Goal: Task Accomplishment & Management: Manage account settings

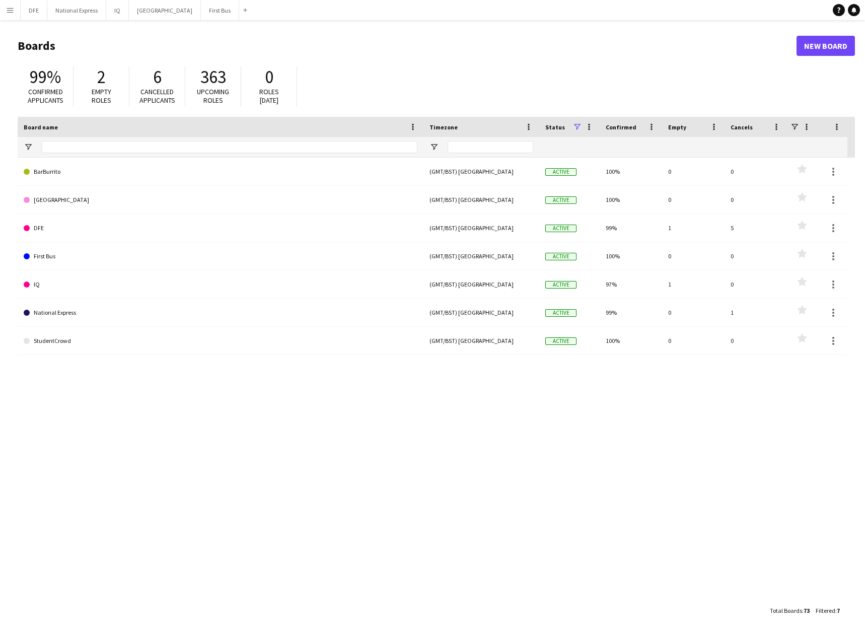
click at [12, 12] on app-icon "Menu" at bounding box center [10, 10] width 8 height 8
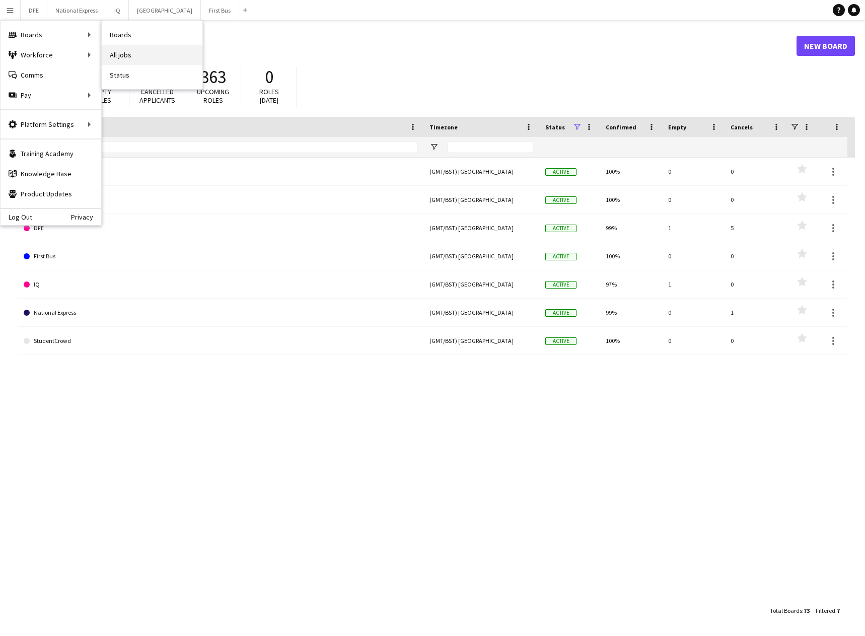
click at [129, 50] on link "All jobs" at bounding box center [152, 55] width 101 height 20
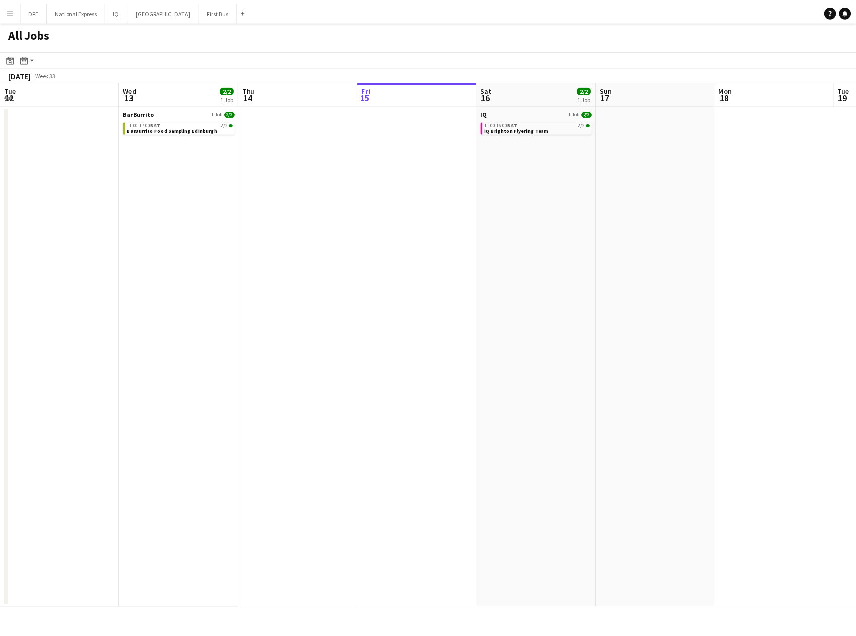
scroll to position [0, 241]
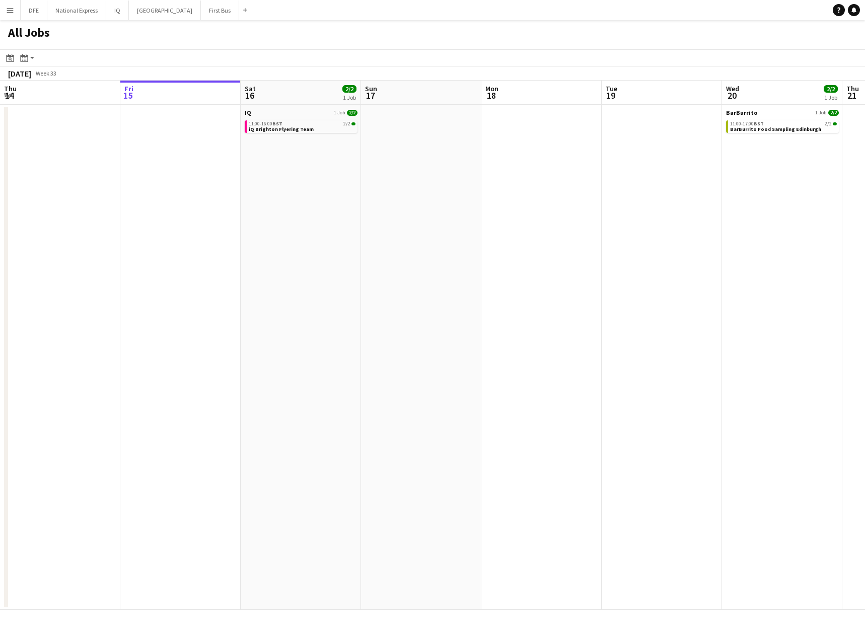
click at [12, 9] on app-icon "Menu" at bounding box center [10, 10] width 8 height 8
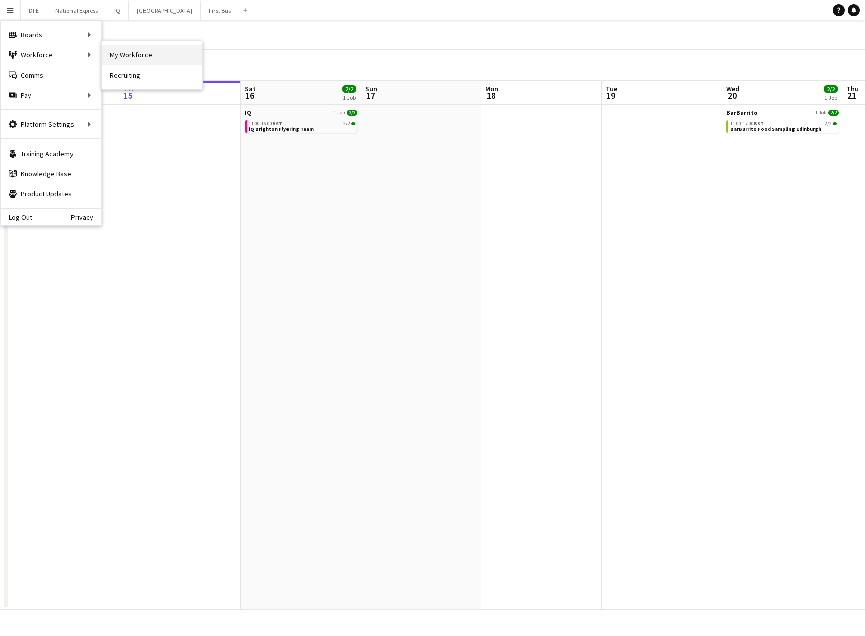
click at [127, 55] on link "My Workforce" at bounding box center [152, 55] width 101 height 20
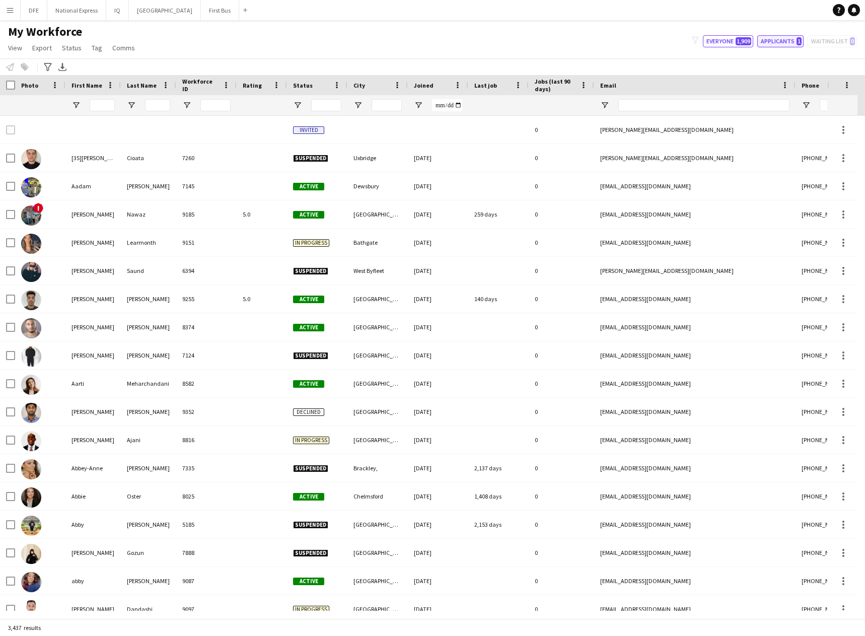
click at [790, 39] on button "Applicants 1" at bounding box center [781, 41] width 46 height 12
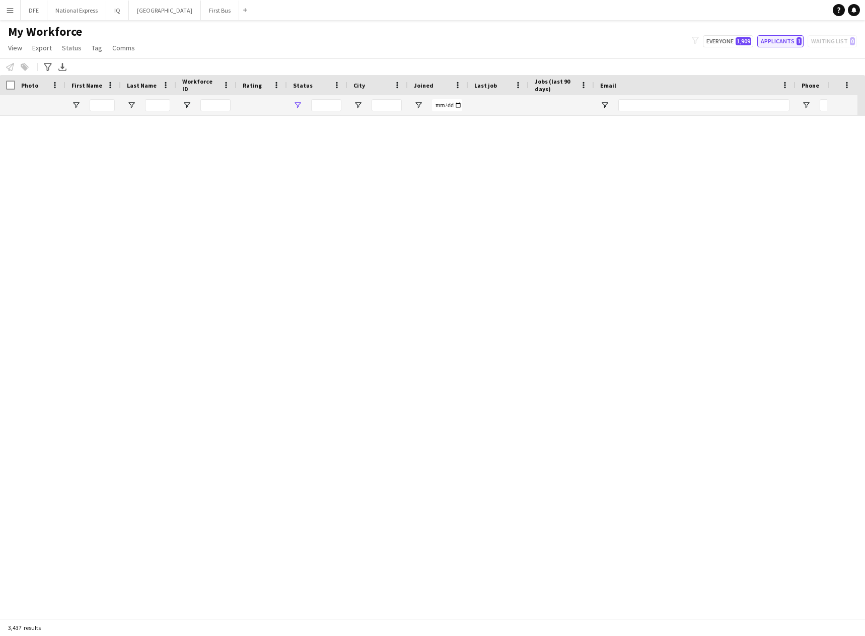
type input "**********"
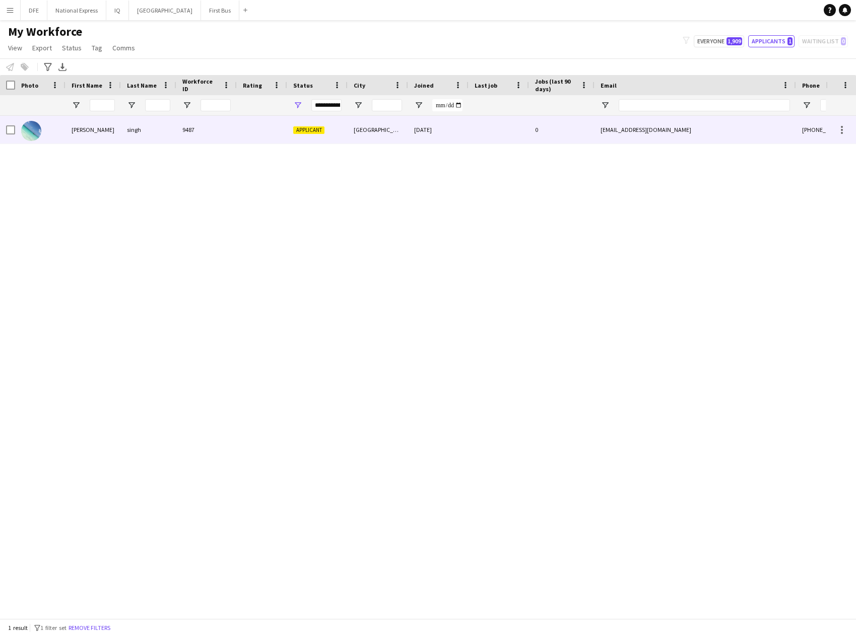
click at [240, 119] on div at bounding box center [262, 130] width 50 height 28
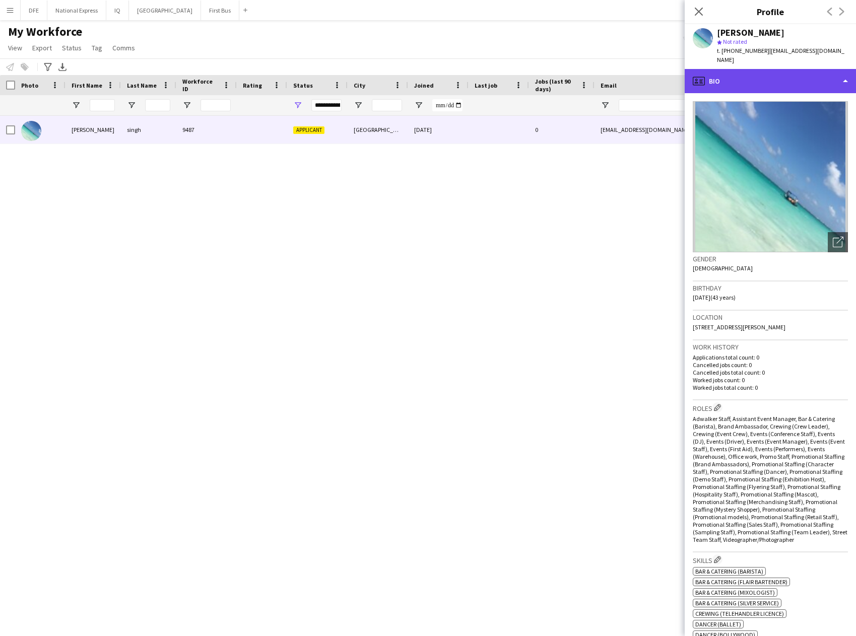
click at [818, 75] on div "profile Bio" at bounding box center [770, 81] width 171 height 24
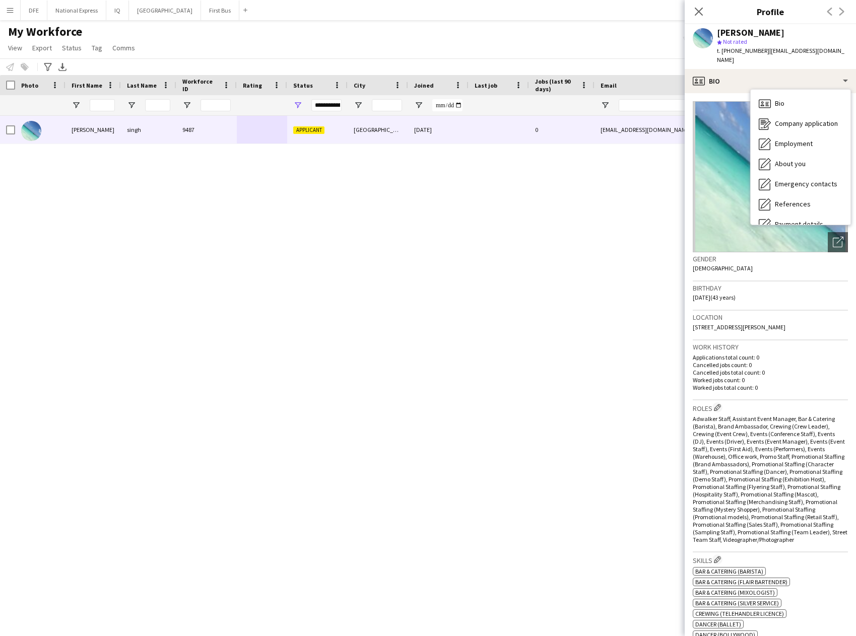
click at [740, 199] on img at bounding box center [770, 176] width 155 height 151
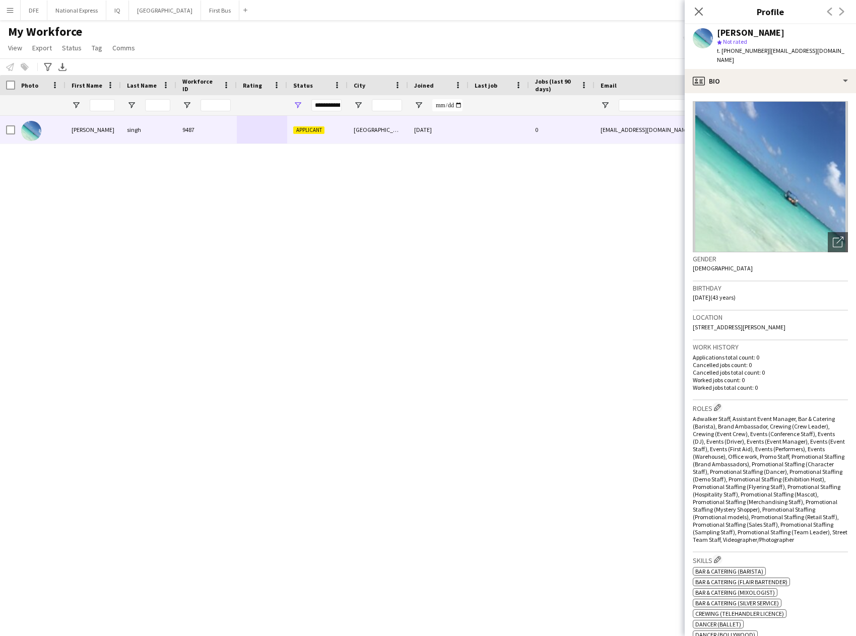
drag, startPoint x: 762, startPoint y: 205, endPoint x: 761, endPoint y: 166, distance: 38.8
click at [761, 166] on img at bounding box center [770, 176] width 155 height 151
click at [749, 71] on div "profile Bio" at bounding box center [770, 81] width 171 height 24
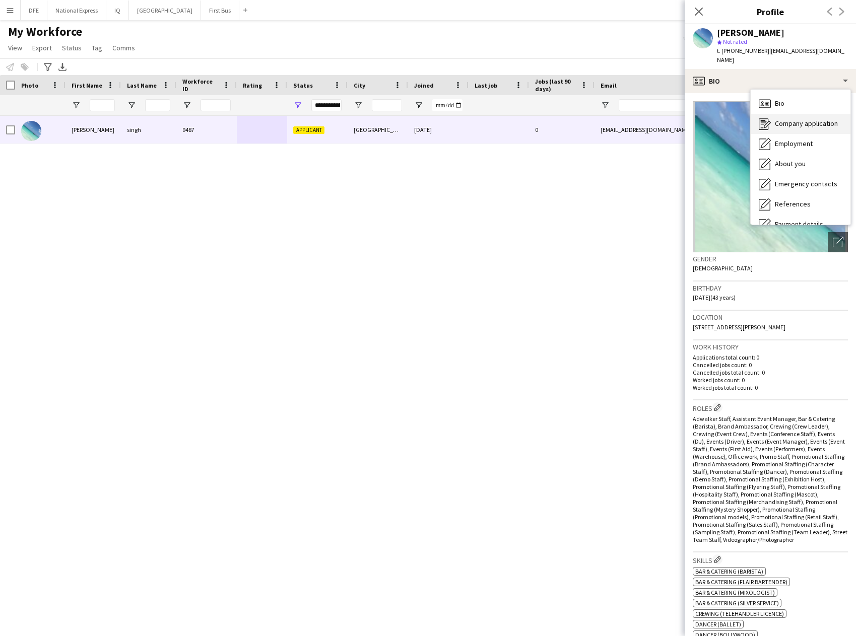
click at [800, 114] on div "Company application Company application" at bounding box center [801, 124] width 100 height 20
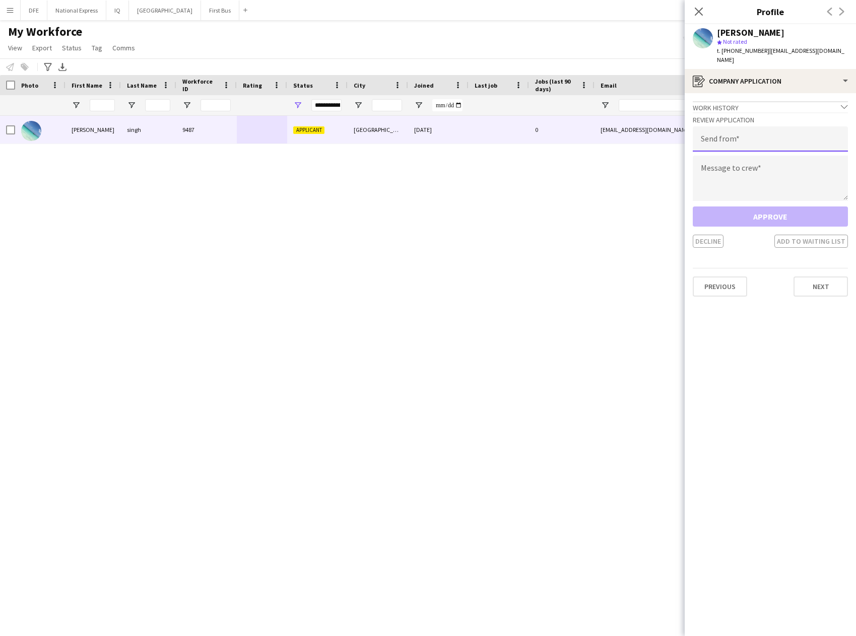
click at [746, 136] on input "email" at bounding box center [770, 138] width 155 height 25
paste input "**********"
type input "**********"
click at [765, 178] on textarea at bounding box center [770, 178] width 155 height 45
paste textarea "**********"
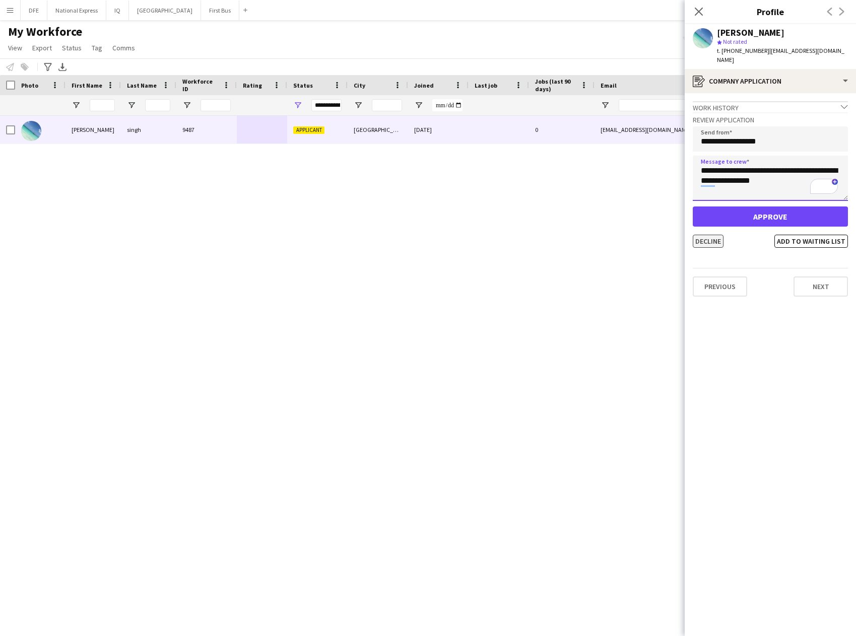
type textarea "**********"
click at [714, 235] on button "Decline" at bounding box center [708, 241] width 31 height 13
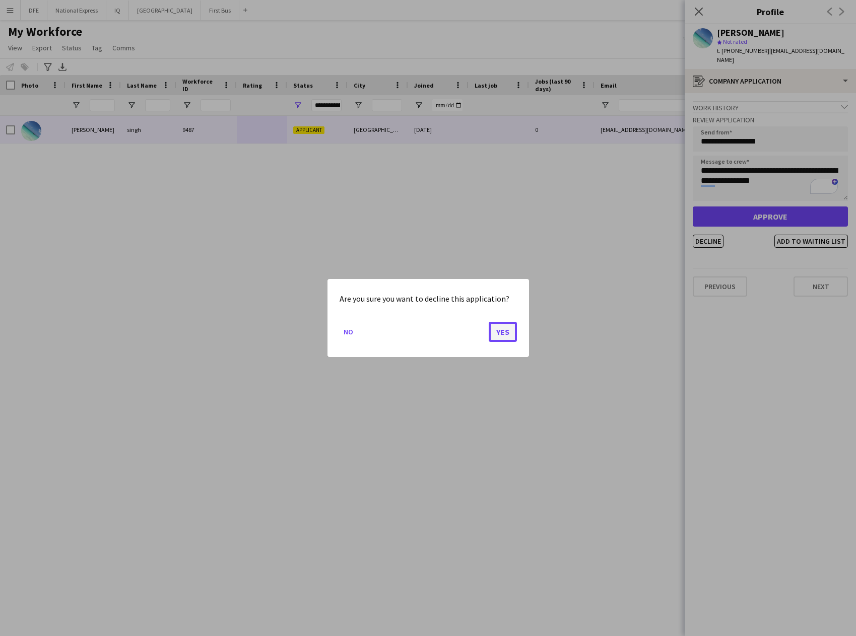
click at [504, 327] on button "Yes" at bounding box center [503, 332] width 28 height 20
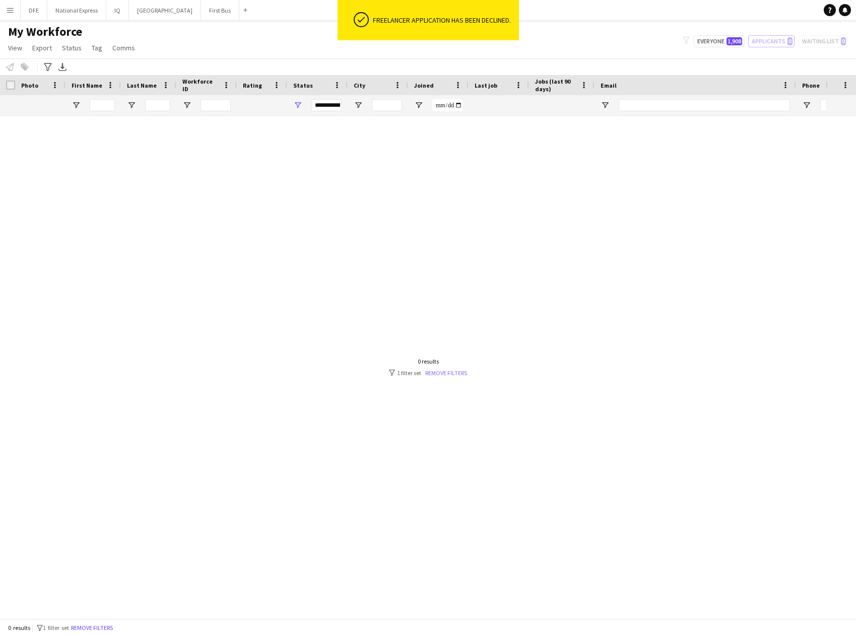
click at [457, 373] on link "Remove filters" at bounding box center [446, 373] width 42 height 8
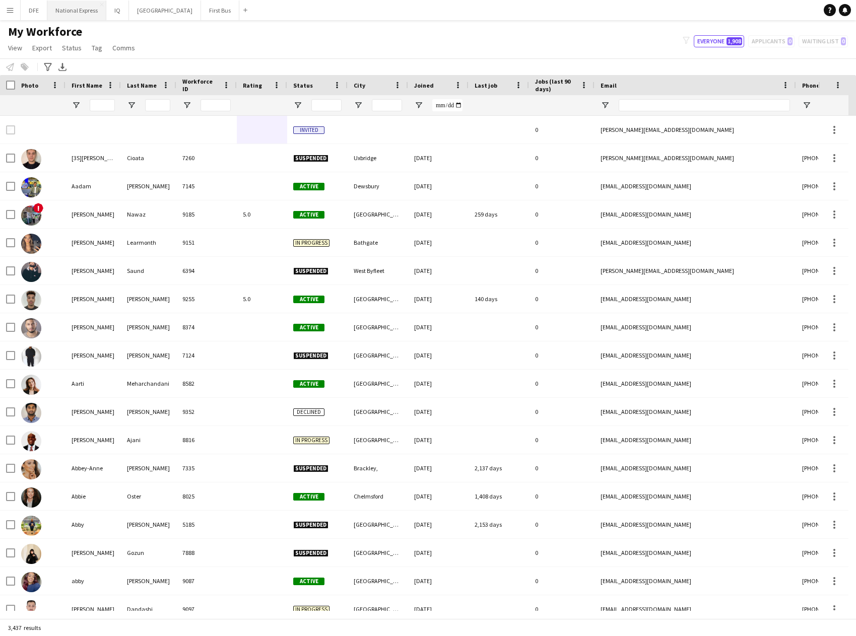
click at [76, 14] on button "National Express Close" at bounding box center [76, 11] width 59 height 20
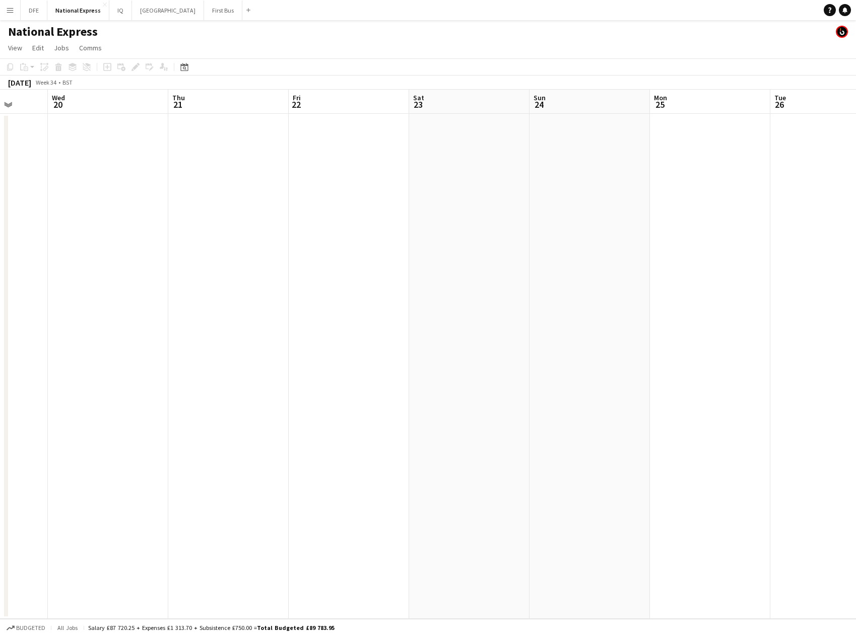
drag, startPoint x: 692, startPoint y: 242, endPoint x: 707, endPoint y: 249, distance: 17.3
click at [3, 235] on app-calendar-viewport "Sun 17 Mon 18 Tue 19 Wed 20 Thu 21 Fri 22 Sat 23 Sun 24 Mon 25 Tue 26 Wed 27 Th…" at bounding box center [428, 354] width 856 height 529
drag, startPoint x: 662, startPoint y: 257, endPoint x: 12, endPoint y: 236, distance: 650.2
click at [0, 236] on app-calendar-viewport "Sun 17 Mon 18 Tue 19 Wed 20 Thu 21 Fri 22 Sat 23 Sun 24 Mon 25 Tue 26 Wed 27 Th…" at bounding box center [428, 354] width 856 height 529
drag, startPoint x: 463, startPoint y: 251, endPoint x: 530, endPoint y: 258, distance: 67.9
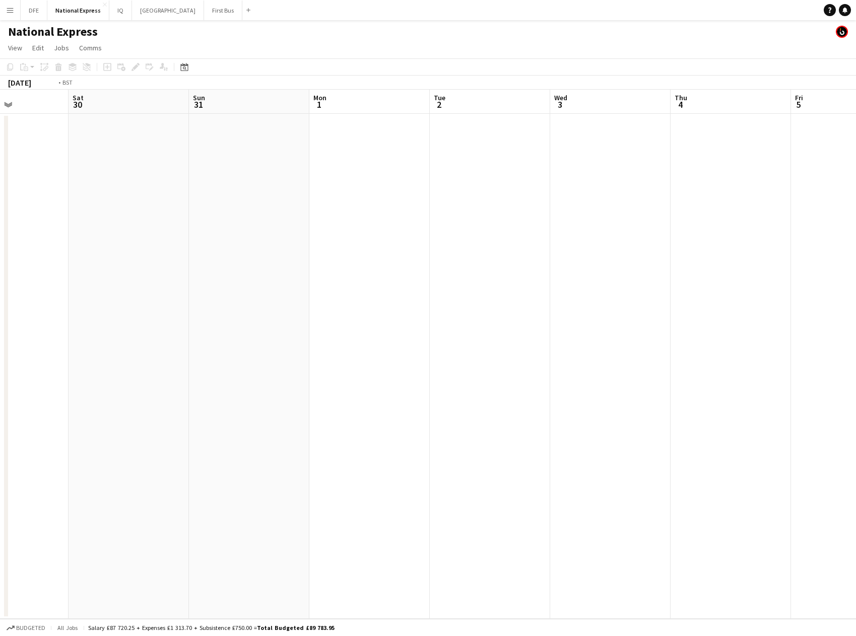
click at [22, 257] on app-calendar-viewport "Tue 26 Wed 27 Thu 28 Fri 29 Sat 30 Sun 31 Mon 1 Tue 2 Wed 3 Thu 4 Fri 5 Sat 6 S…" at bounding box center [428, 354] width 856 height 529
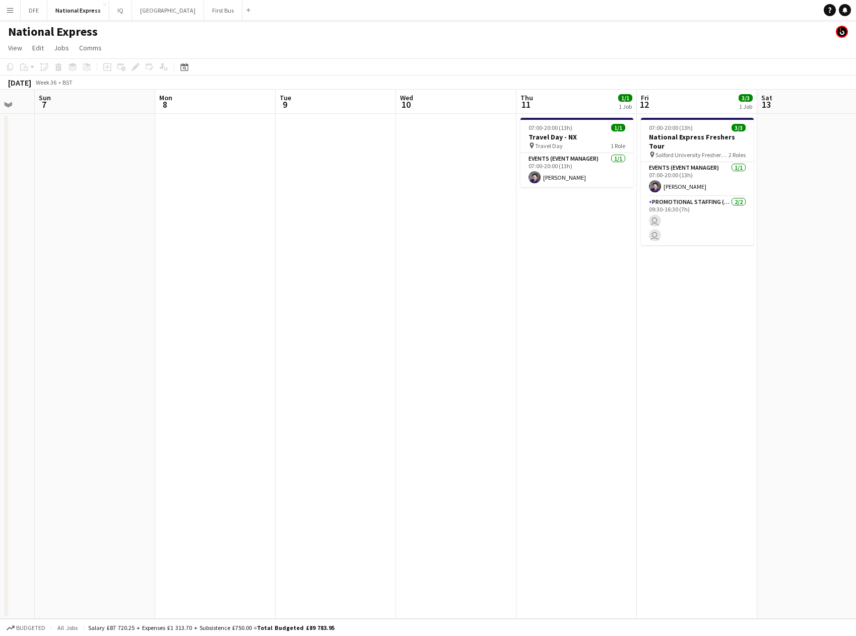
drag, startPoint x: 455, startPoint y: 266, endPoint x: 128, endPoint y: 244, distance: 327.7
click at [0, 246] on html "Menu Boards Boards Boards All jobs Status Workforce Workforce My Workforce Recr…" at bounding box center [428, 318] width 856 height 636
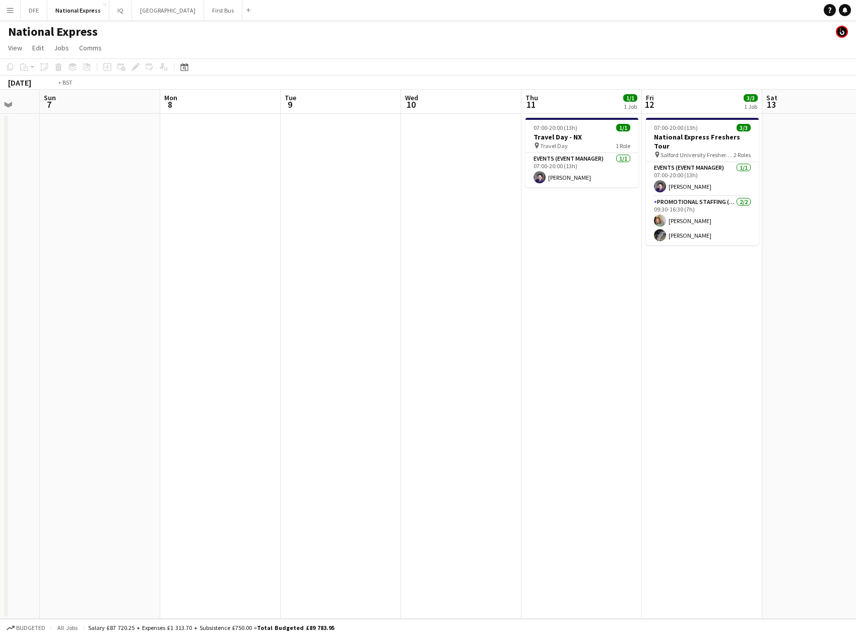
drag, startPoint x: 762, startPoint y: 243, endPoint x: 392, endPoint y: 251, distance: 370.4
click at [133, 259] on app-calendar-viewport "Thu 4 Fri 5 Sat 6 Sun 7 Mon 8 Tue 9 Wed 10 Thu 11 1/1 1 Job Fri 12 3/3 1 Job Sa…" at bounding box center [428, 354] width 856 height 529
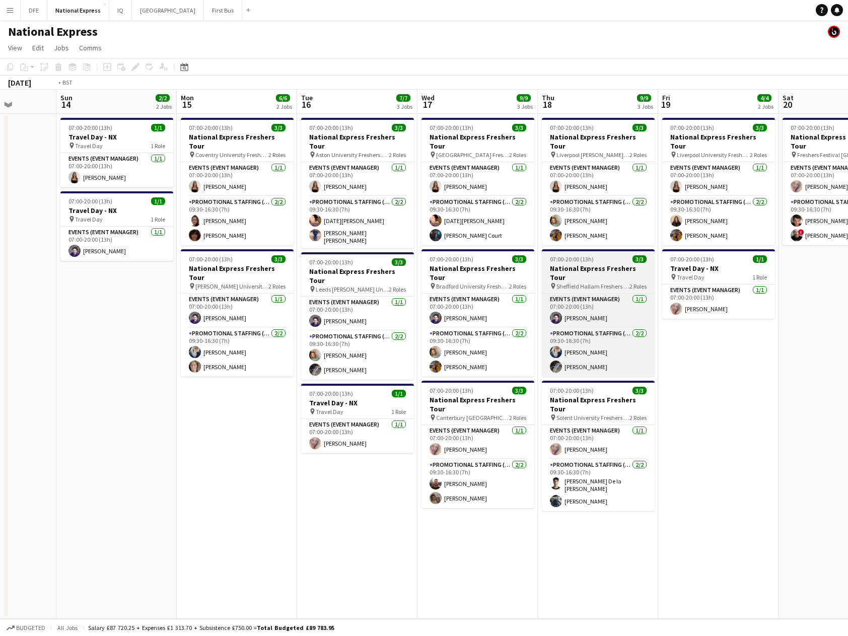
drag, startPoint x: 78, startPoint y: 247, endPoint x: 271, endPoint y: 245, distance: 193.5
click at [0, 245] on html "Menu Boards Boards Boards All jobs Status Workforce Workforce My Workforce Recr…" at bounding box center [424, 318] width 848 height 636
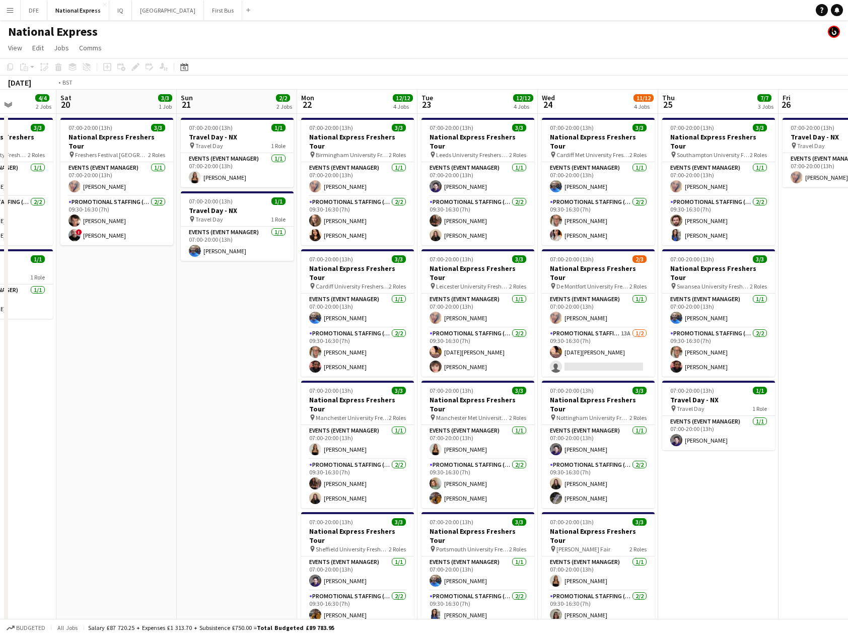
scroll to position [0, 357]
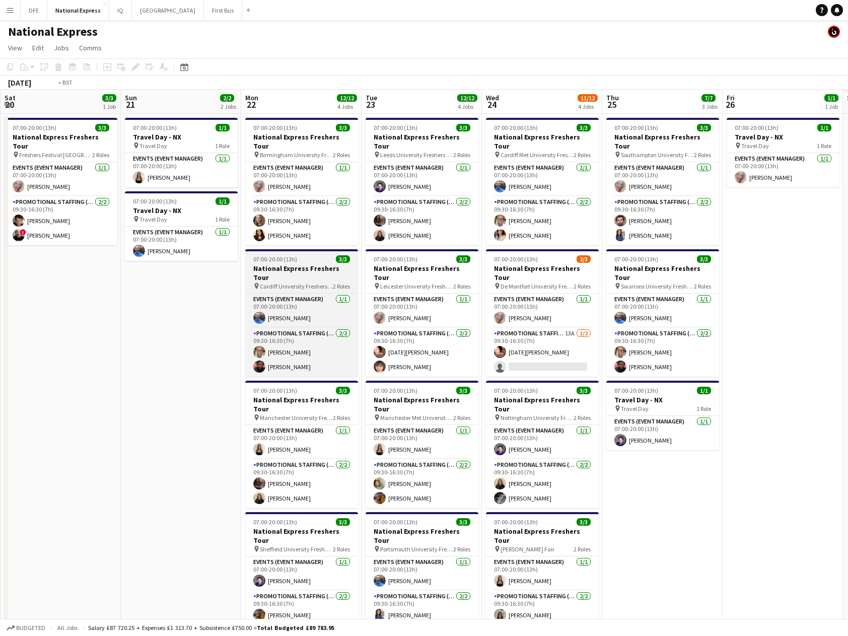
drag, startPoint x: 285, startPoint y: 250, endPoint x: 62, endPoint y: 242, distance: 222.8
click at [35, 243] on app-calendar-viewport "Wed 17 9/9 3 Jobs Thu 18 9/9 3 Jobs Fri 19 4/4 2 Jobs Sat 20 3/3 1 Job Sun 21 2…" at bounding box center [424, 376] width 848 height 573
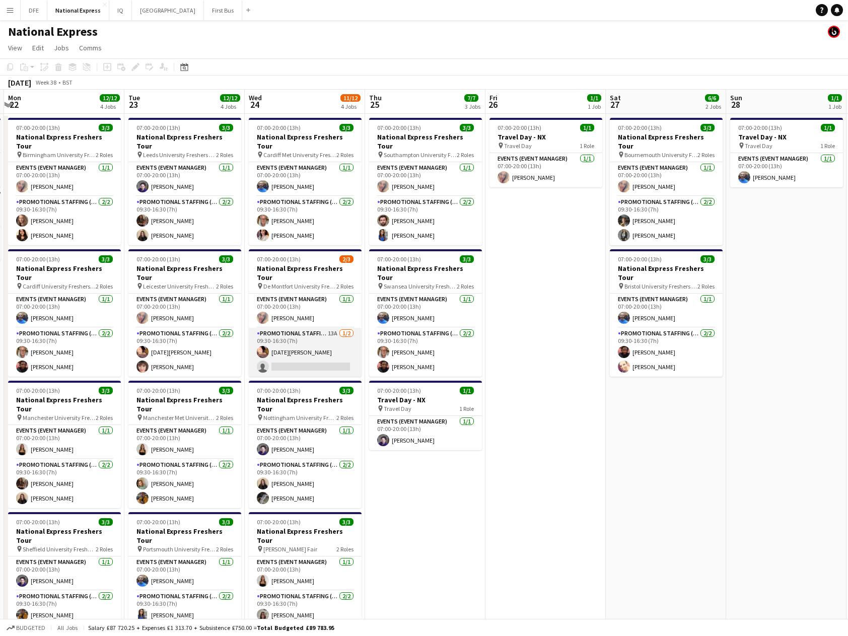
click at [307, 340] on app-card-role "Promotional Staffing (Brand Ambassadors) 13A [DATE] 09:30-16:30 (7h) [DATE][PER…" at bounding box center [305, 352] width 113 height 49
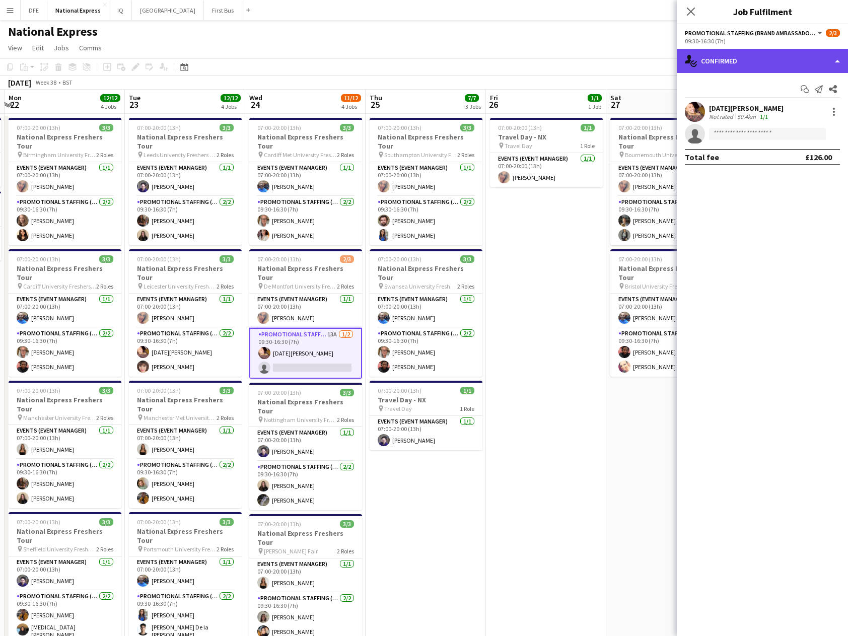
click at [738, 57] on div "single-neutral-actions-check-2 Confirmed" at bounding box center [762, 61] width 171 height 24
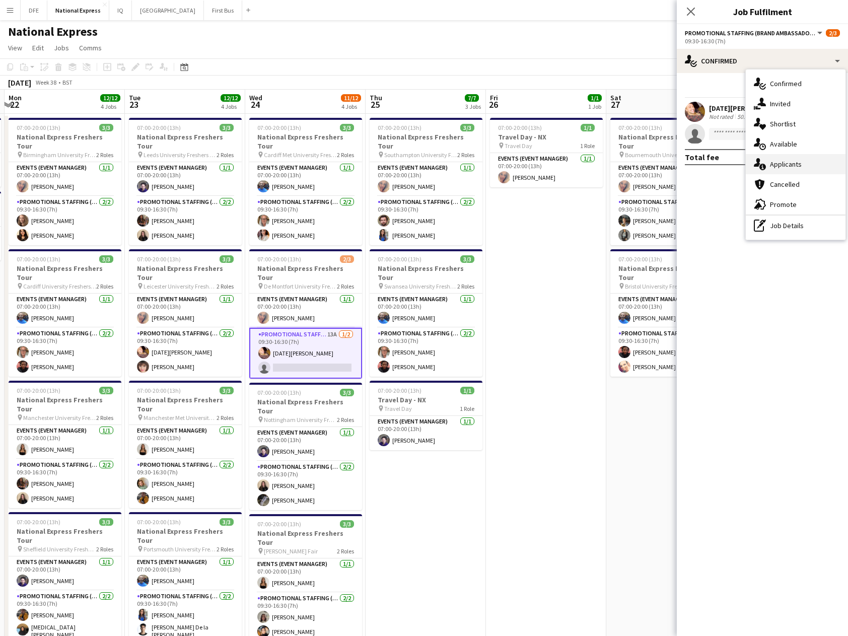
click at [796, 163] on div "single-neutral-actions-information Applicants" at bounding box center [796, 164] width 100 height 20
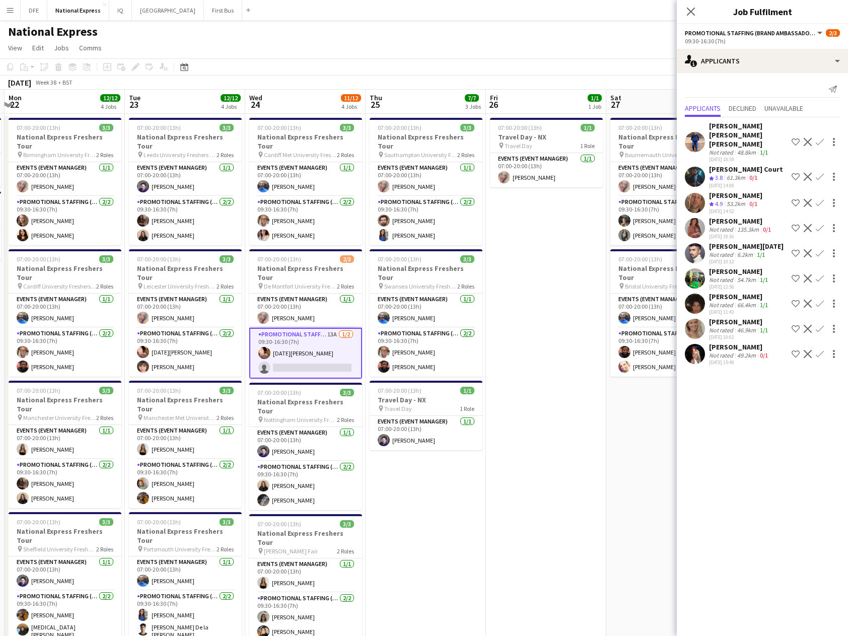
click at [737, 352] on div "49.2km" at bounding box center [747, 356] width 23 height 8
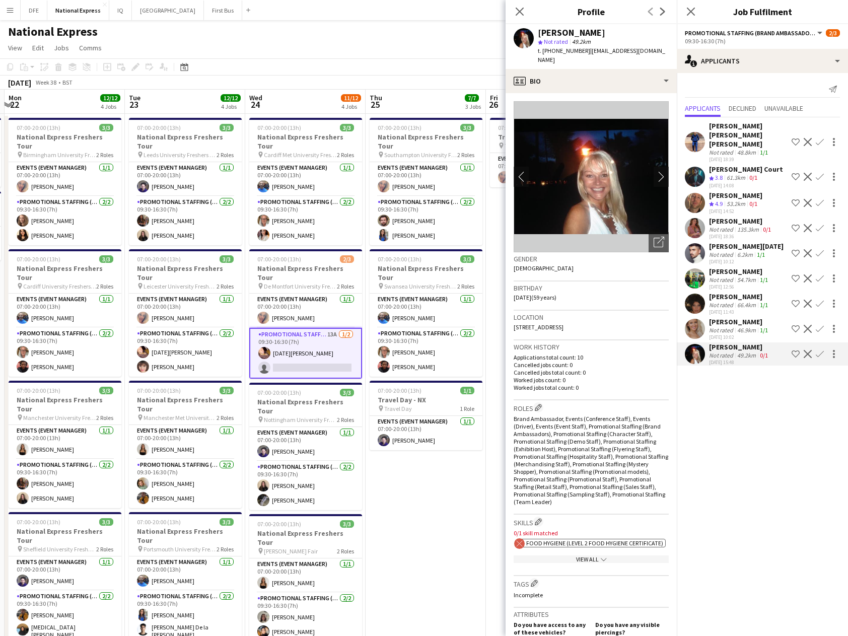
click at [736, 326] on div "46.9km" at bounding box center [747, 330] width 23 height 8
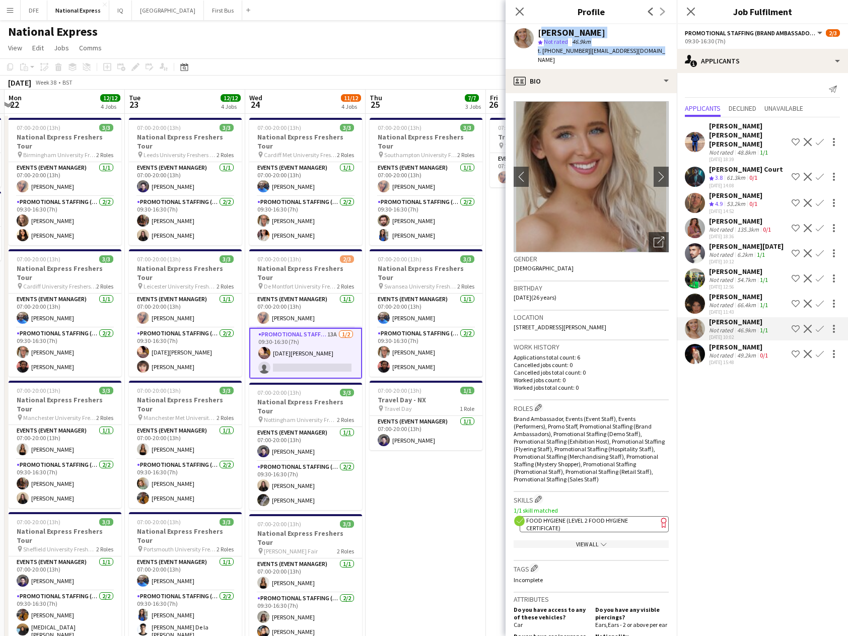
drag, startPoint x: 645, startPoint y: 52, endPoint x: 538, endPoint y: 31, distance: 108.8
click at [538, 31] on div "[PERSON_NAME] star Not rated 46.9km t. [PHONE_NUMBER] | [EMAIL_ADDRESS][DOMAIN_…" at bounding box center [591, 46] width 171 height 45
copy div "[PERSON_NAME] star Not rated 46.9km t. [PHONE_NUMBER] | [EMAIL_ADDRESS][DOMAIN_…"
click at [823, 325] on app-icon "Confirm" at bounding box center [820, 329] width 8 height 8
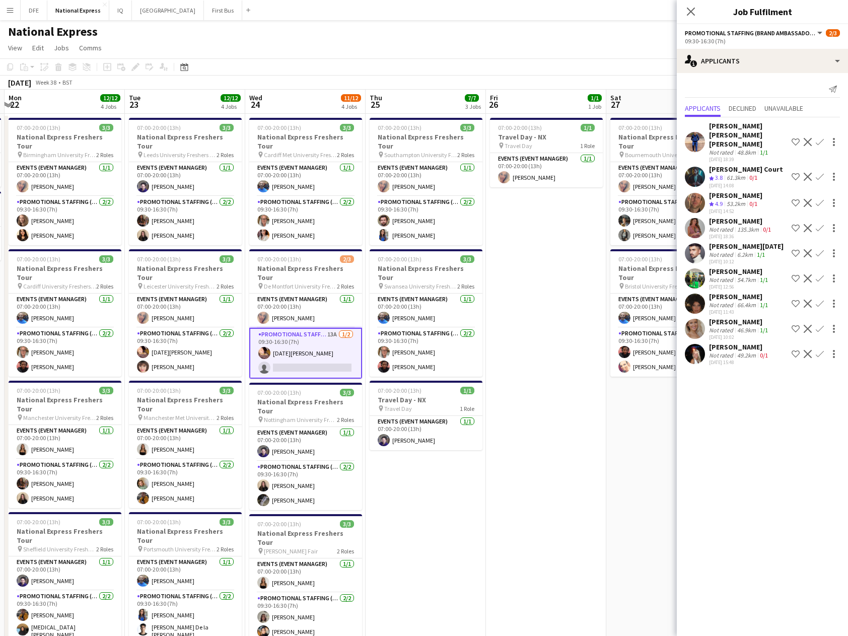
click at [821, 325] on app-icon "Confirm" at bounding box center [820, 329] width 8 height 8
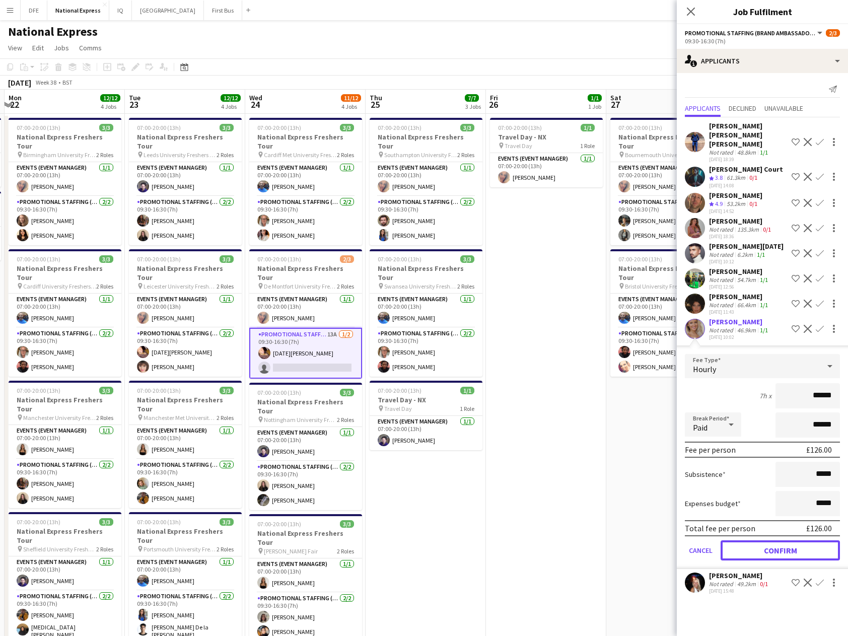
drag, startPoint x: 788, startPoint y: 544, endPoint x: 800, endPoint y: 548, distance: 12.3
click at [789, 544] on button "Confirm" at bounding box center [780, 551] width 119 height 20
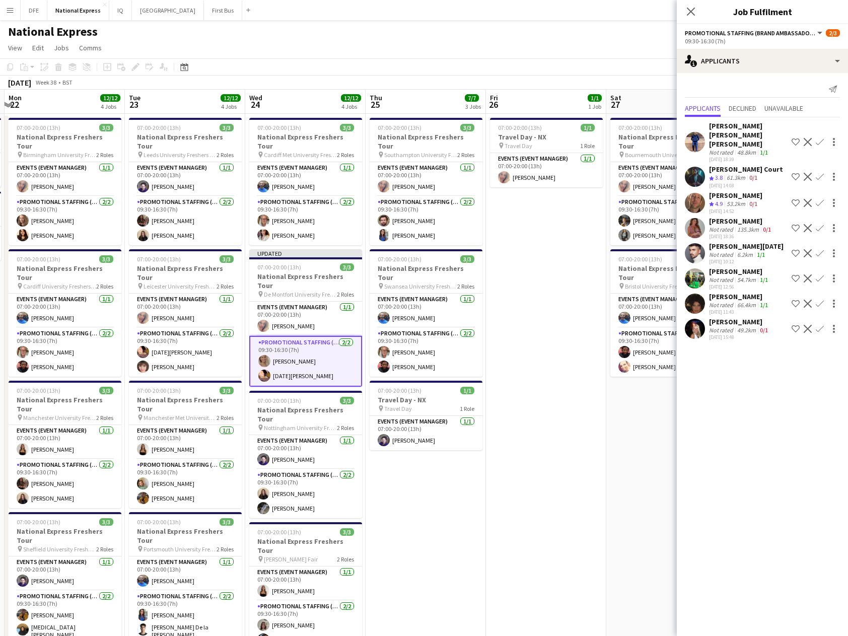
click at [571, 247] on app-date-cell "07:00-20:00 (13h) 1/1 Travel Day - NX pin Travel Day 1 Role Events (Event Manag…" at bounding box center [546, 388] width 120 height 549
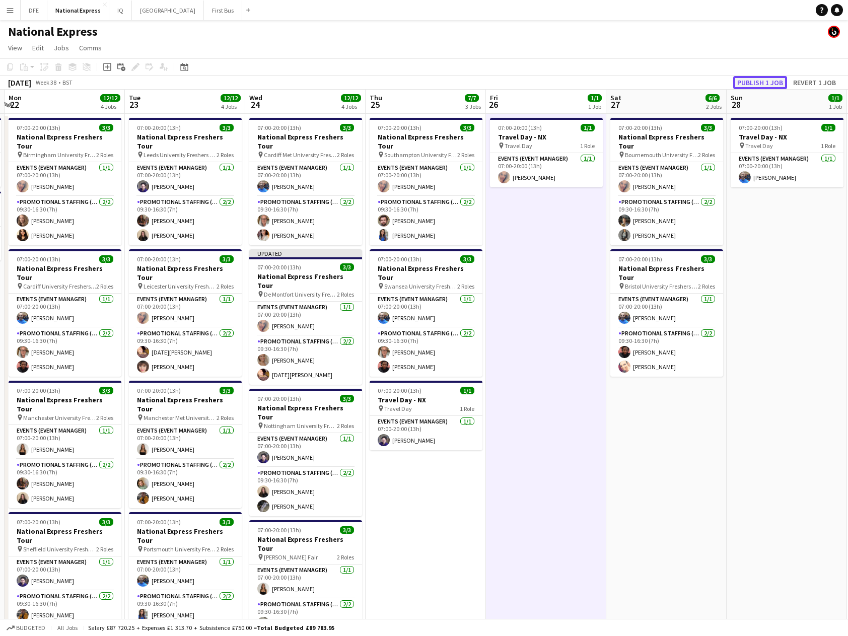
click at [766, 86] on button "Publish 1 job" at bounding box center [760, 82] width 54 height 13
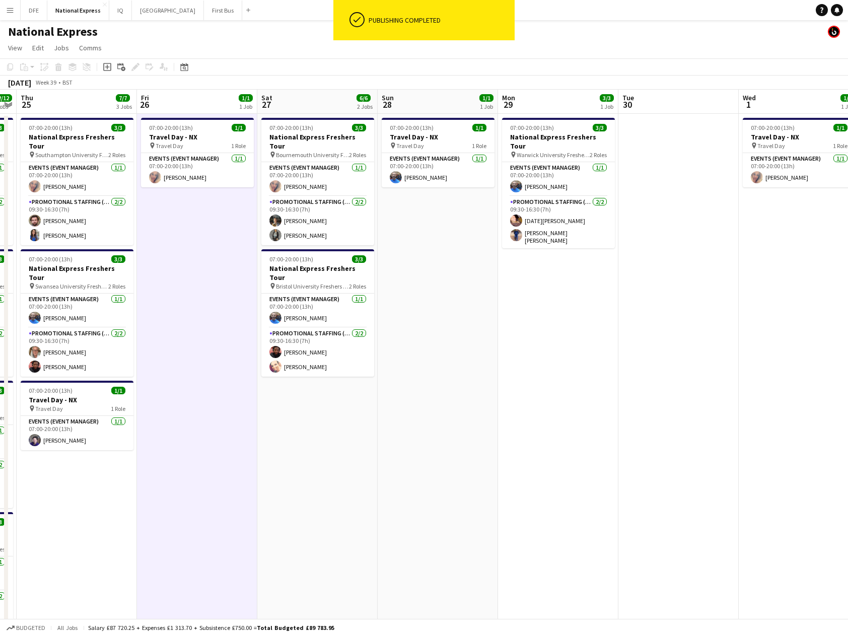
drag, startPoint x: 659, startPoint y: 294, endPoint x: 396, endPoint y: 302, distance: 263.1
click at [198, 293] on app-calendar-viewport "Mon 22 12/12 4 Jobs Tue 23 12/12 4 Jobs Wed 24 12/12 4 Jobs Thu 25 7/7 3 Jobs F…" at bounding box center [424, 376] width 848 height 573
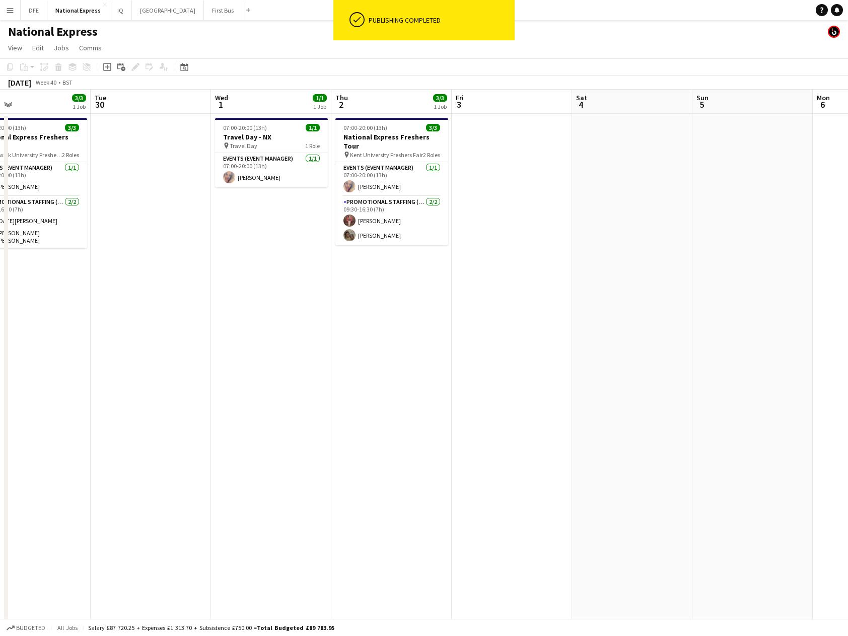
drag, startPoint x: 382, startPoint y: 313, endPoint x: 42, endPoint y: 315, distance: 340.1
click at [0, 317] on html "ok-circled Publishing completed Menu Boards Boards Boards All jobs Status Workf…" at bounding box center [424, 340] width 848 height 680
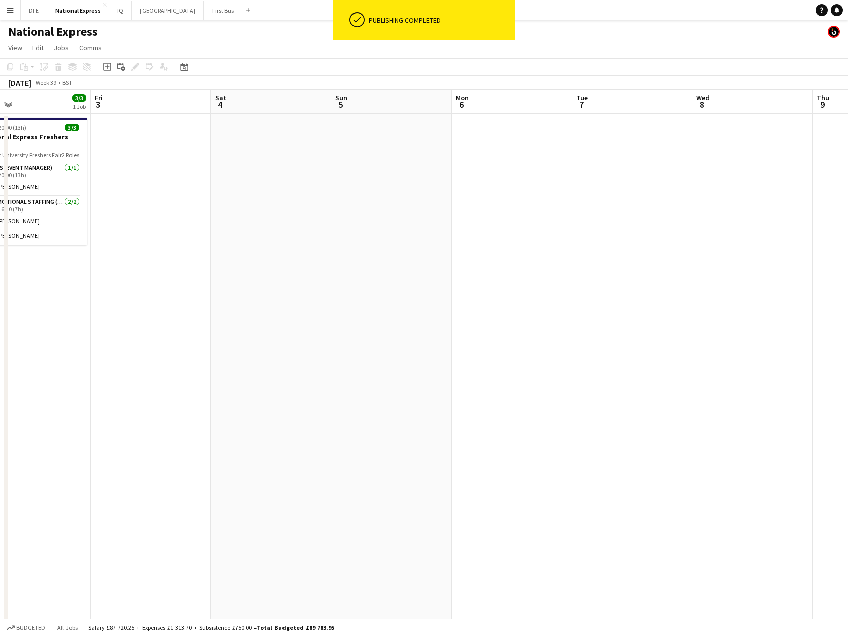
drag, startPoint x: 87, startPoint y: 311, endPoint x: 92, endPoint y: 312, distance: 5.1
click at [91, 312] on app-calendar-viewport "Tue 30 Wed 1 1/1 1 Job Thu 2 3/3 1 Job Fri 3 Sat 4 Sun 5 Mon 6 Tue 7 Wed 8 Thu …" at bounding box center [424, 376] width 848 height 573
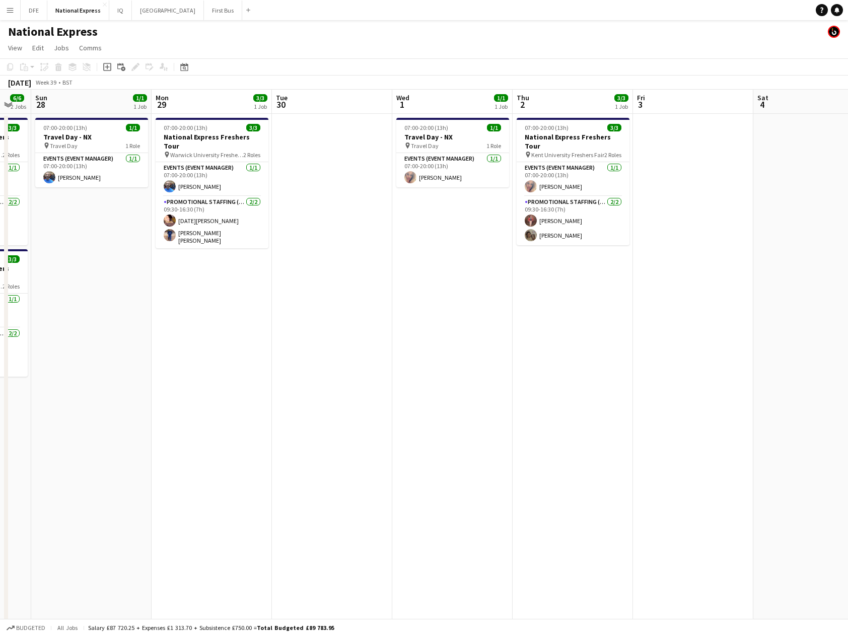
drag, startPoint x: 611, startPoint y: 316, endPoint x: 217, endPoint y: 315, distance: 393.4
click at [678, 313] on app-calendar-viewport "Fri 26 1/1 1 Job Sat 27 6/6 2 Jobs Sun 28 1/1 1 Job Mon 29 3/3 1 Job Tue 30 Wed…" at bounding box center [424, 376] width 848 height 573
drag, startPoint x: 329, startPoint y: 299, endPoint x: 267, endPoint y: 291, distance: 62.5
click at [552, 298] on app-calendar-viewport "Fri 26 1/1 1 Job Sat 27 6/6 2 Jobs Sun 28 1/1 1 Job Mon 29 3/3 1 Job Tue 30 Wed…" at bounding box center [424, 376] width 848 height 573
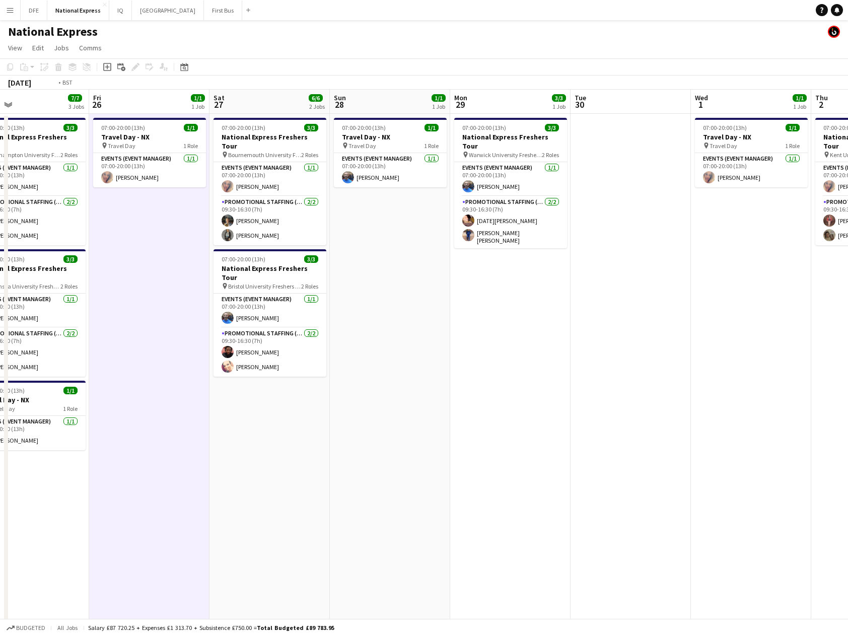
drag, startPoint x: 449, startPoint y: 287, endPoint x: 575, endPoint y: 282, distance: 126.0
click at [679, 282] on app-calendar-viewport "Tue 23 12/12 4 Jobs Wed 24 12/12 4 Jobs Thu 25 7/7 3 Jobs Fri 26 1/1 1 Job Sat …" at bounding box center [424, 376] width 848 height 573
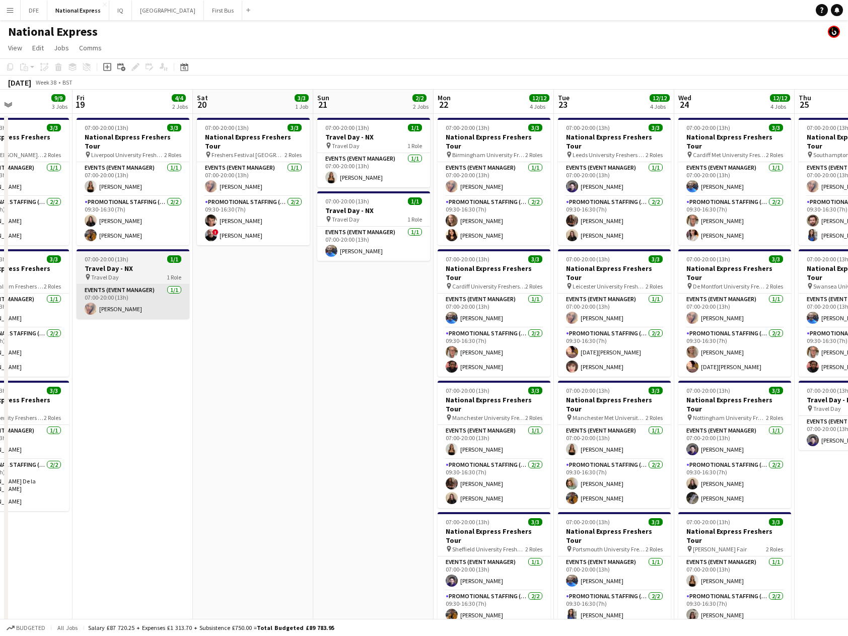
drag, startPoint x: 597, startPoint y: 290, endPoint x: 410, endPoint y: 286, distance: 187.4
click at [701, 292] on app-calendar-viewport "Tue 16 7/7 3 Jobs Wed 17 9/9 3 Jobs Thu 18 9/9 3 Jobs Fri 19 4/4 2 Jobs Sat 20 …" at bounding box center [424, 376] width 848 height 573
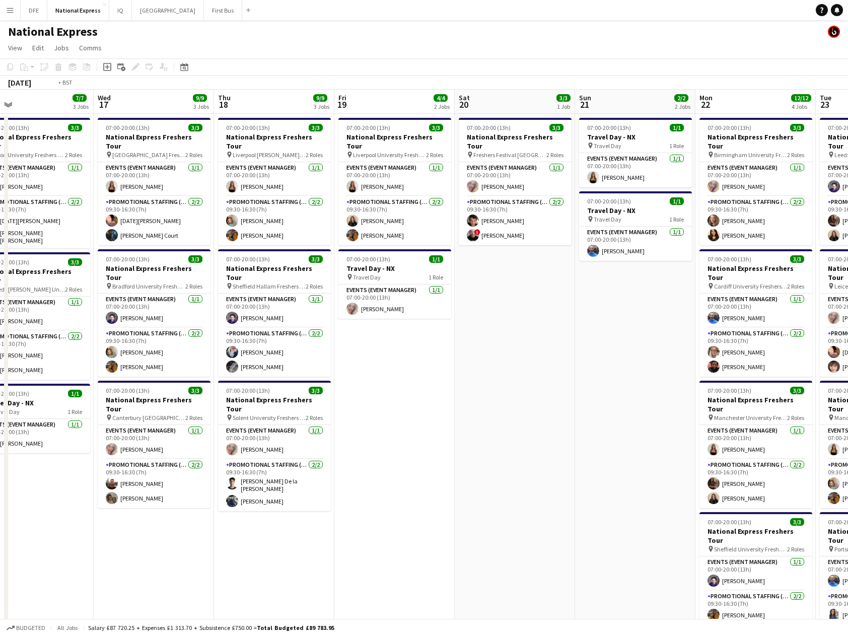
drag, startPoint x: 476, startPoint y: 279, endPoint x: 631, endPoint y: 274, distance: 154.8
click at [719, 280] on app-calendar-viewport "Sun 14 2/2 2 Jobs Mon 15 6/6 2 Jobs Tue 16 7/7 3 Jobs Wed 17 9/9 3 Jobs Thu 18 …" at bounding box center [424, 376] width 848 height 573
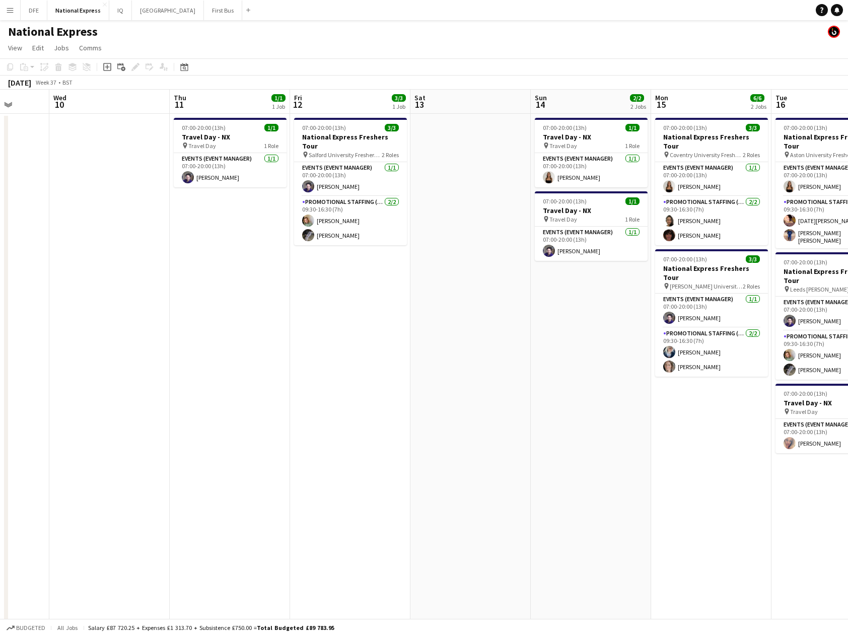
drag, startPoint x: 227, startPoint y: 254, endPoint x: 680, endPoint y: 272, distance: 453.3
click at [719, 272] on app-calendar-viewport "Sun 7 Mon 8 Tue 9 Wed 10 Thu 11 1/1 1 Job Fri 12 3/3 1 Job Sat 13 Sun 14 2/2 2 …" at bounding box center [424, 376] width 848 height 573
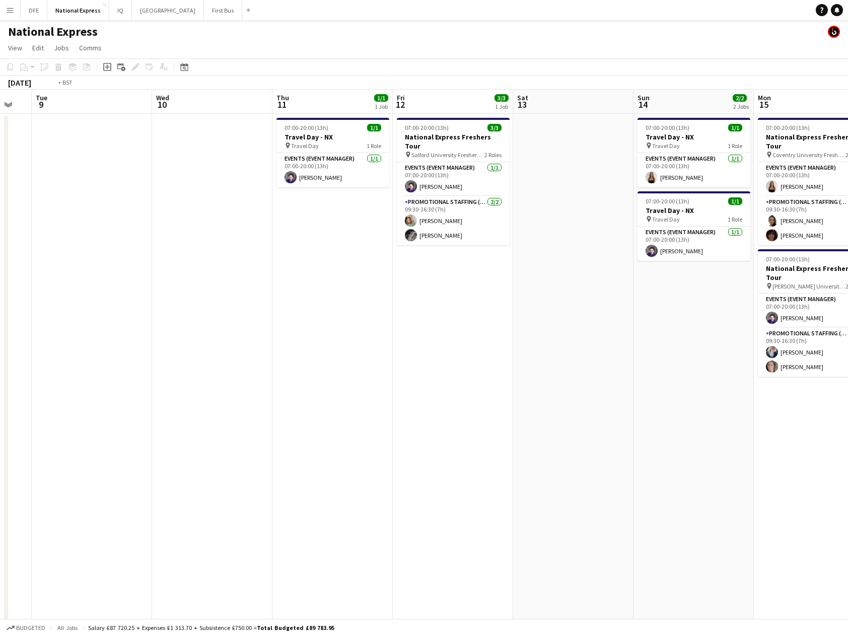
drag, startPoint x: 204, startPoint y: 245, endPoint x: 769, endPoint y: 247, distance: 565.2
click at [769, 247] on app-calendar-viewport "Sat 6 Sun 7 Mon 8 Tue 9 Wed 10 Thu 11 1/1 1 Job Fri 12 3/3 1 Job Sat 13 Sun 14 …" at bounding box center [424, 376] width 848 height 573
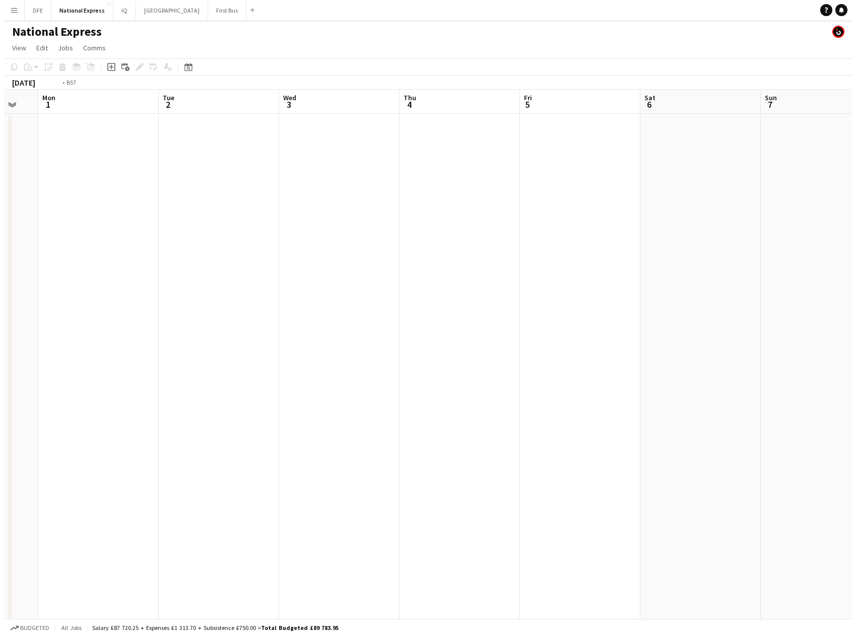
scroll to position [0, 231]
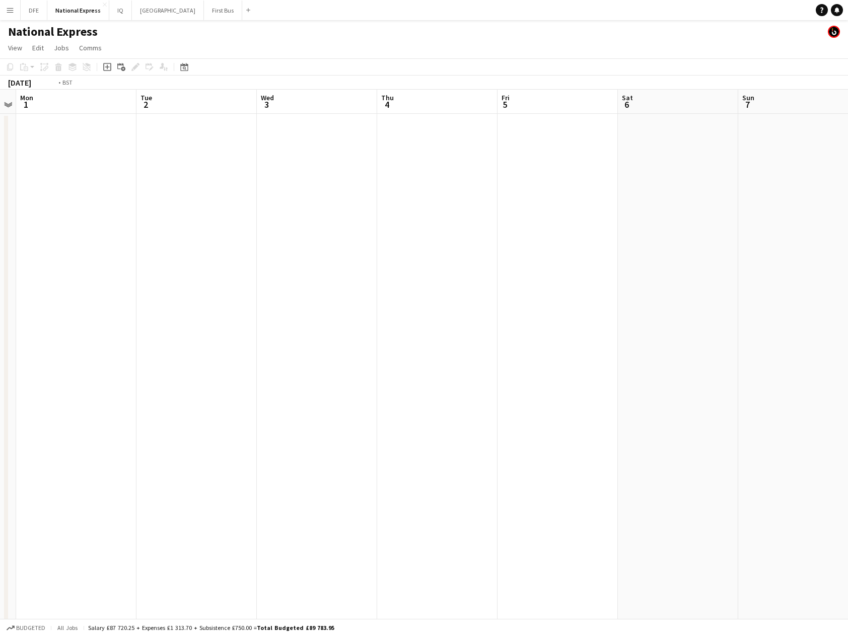
drag, startPoint x: 526, startPoint y: 229, endPoint x: 354, endPoint y: 165, distance: 183.8
click at [819, 208] on app-calendar-viewport "Sat 30 Sun 31 Mon 1 Tue 2 Wed 3 Thu 4 Fri 5 Sat 6 Sun 7 Mon 8 Tue 9 Wed 10 Thu …" at bounding box center [424, 376] width 848 height 573
drag, startPoint x: 16, startPoint y: 11, endPoint x: 9, endPoint y: 8, distance: 7.4
click at [10, 8] on button "Menu" at bounding box center [10, 10] width 20 height 20
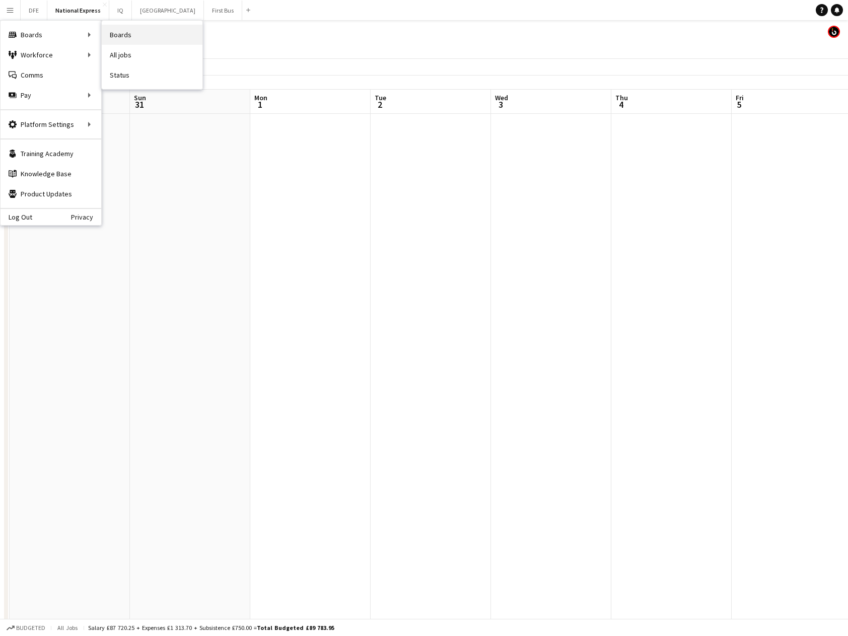
click at [122, 37] on link "Boards" at bounding box center [152, 35] width 101 height 20
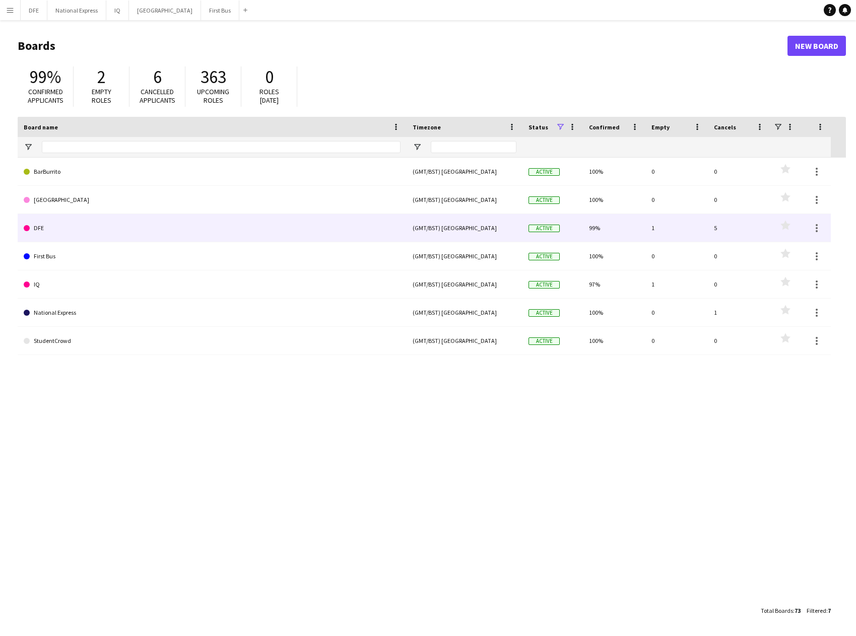
click at [274, 225] on link "DFE" at bounding box center [212, 228] width 377 height 28
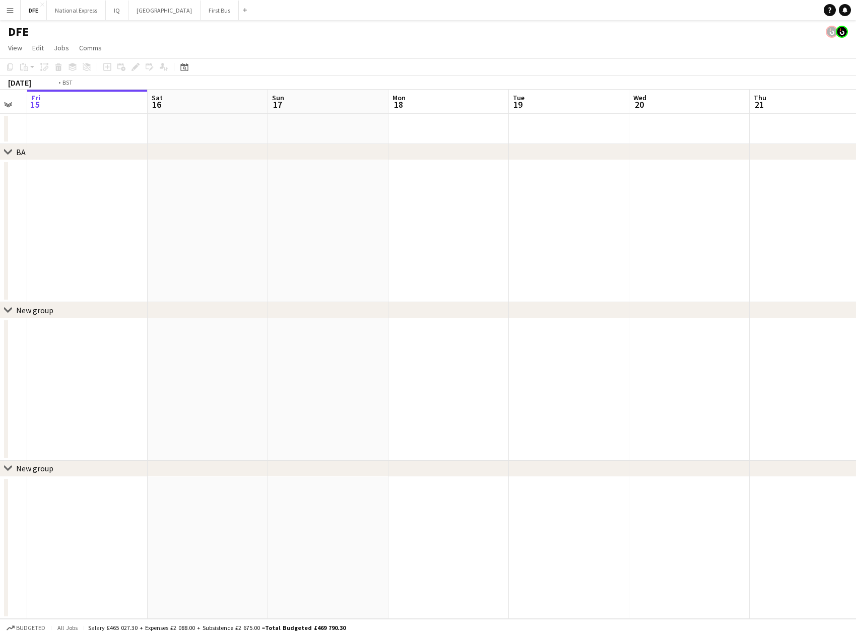
drag, startPoint x: 794, startPoint y: 250, endPoint x: 30, endPoint y: 232, distance: 764.4
click at [0, 234] on html "Menu Boards Boards Boards All jobs Status Workforce Workforce My Workforce Recr…" at bounding box center [428, 318] width 856 height 636
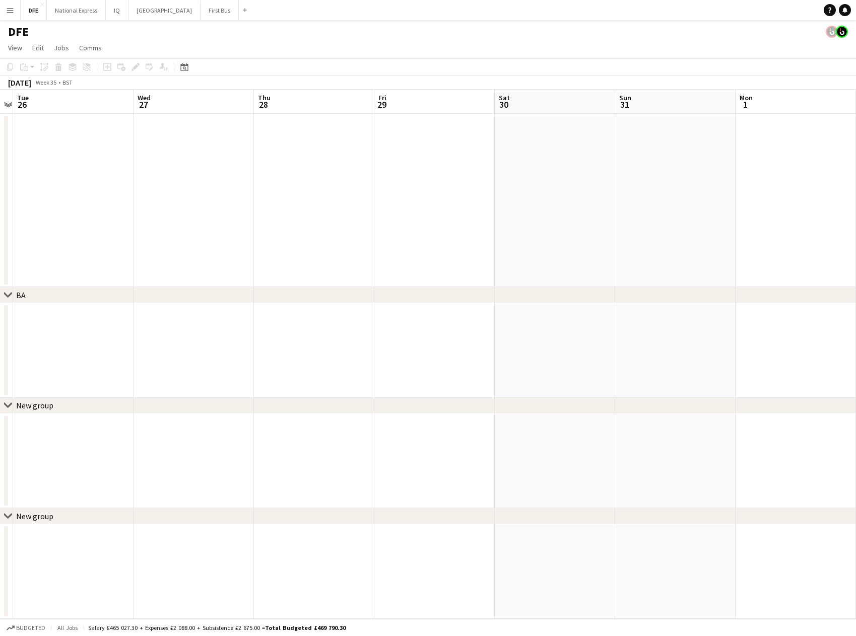
drag, startPoint x: -149, startPoint y: 261, endPoint x: 755, endPoint y: 227, distance: 903.9
click at [0, 258] on html "Menu Boards Boards Boards All jobs Status Workforce Workforce My Workforce Recr…" at bounding box center [428, 318] width 856 height 636
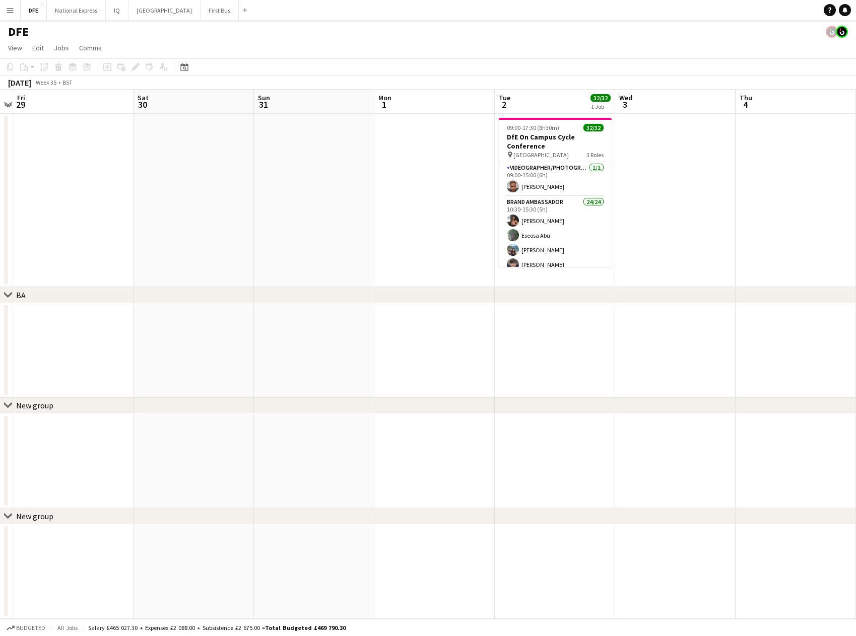
drag, startPoint x: 276, startPoint y: 234, endPoint x: 472, endPoint y: 223, distance: 196.3
click at [0, 231] on html "Menu Boards Boards Boards All jobs Status Workforce Workforce My Workforce Recr…" at bounding box center [428, 318] width 856 height 636
drag, startPoint x: 91, startPoint y: 238, endPoint x: 123, endPoint y: 242, distance: 32.5
click at [0, 242] on html "Menu Boards Boards Boards All jobs Status Workforce Workforce My Workforce Recr…" at bounding box center [428, 318] width 856 height 636
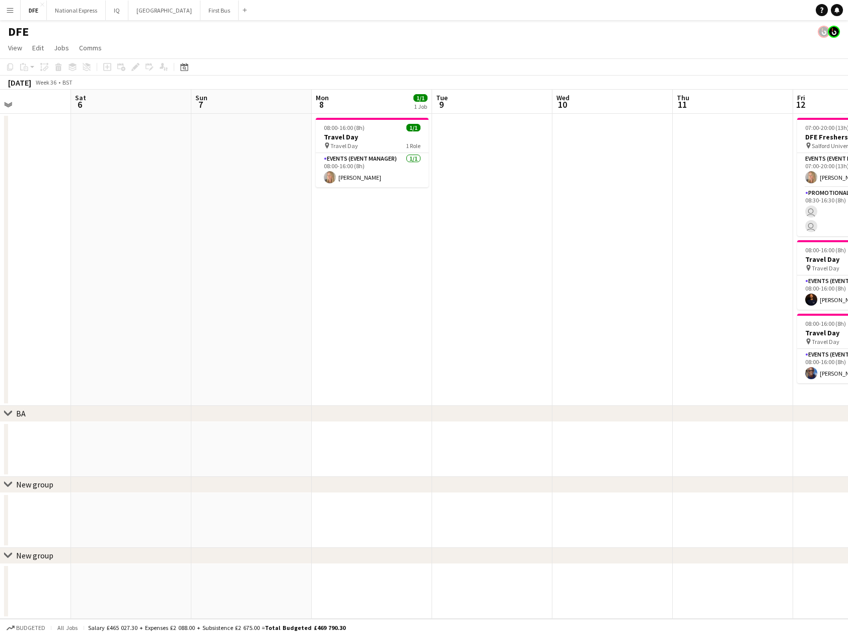
drag, startPoint x: 330, startPoint y: 229, endPoint x: 269, endPoint y: 224, distance: 61.1
click at [0, 228] on html "Menu Boards Boards Boards All jobs Status Workforce Workforce My Workforce Recr…" at bounding box center [424, 318] width 848 height 636
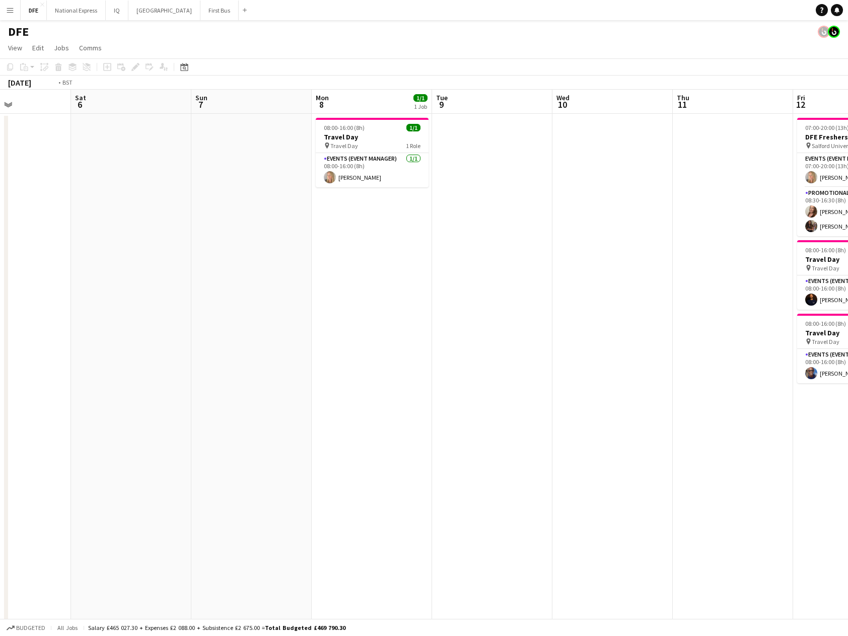
drag, startPoint x: 662, startPoint y: 218, endPoint x: 265, endPoint y: 219, distance: 396.5
click at [0, 224] on html "Menu Boards Boards Boards All jobs Status Workforce Workforce My Workforce Recr…" at bounding box center [424, 514] width 848 height 1029
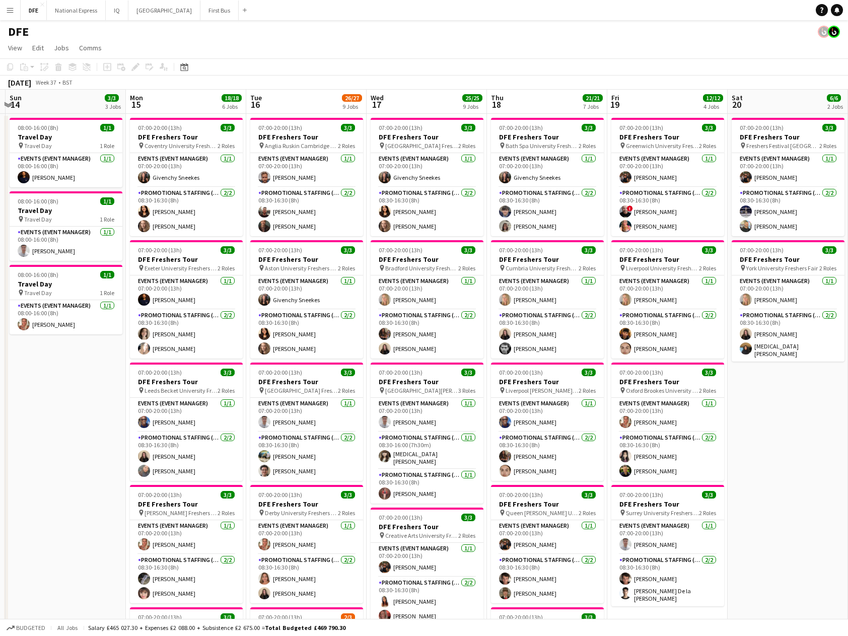
drag, startPoint x: 256, startPoint y: 218, endPoint x: 173, endPoint y: 218, distance: 83.1
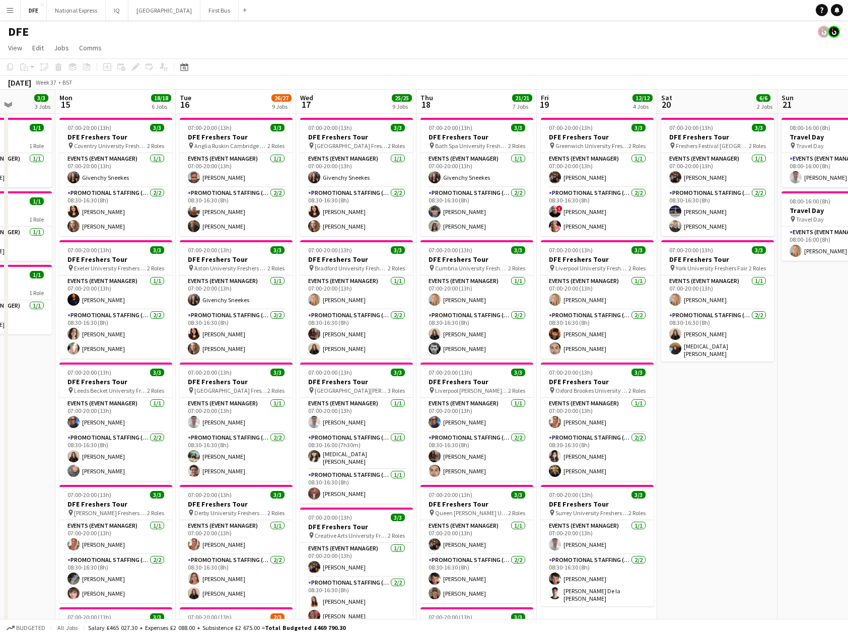
drag, startPoint x: 88, startPoint y: 238, endPoint x: 343, endPoint y: 251, distance: 255.3
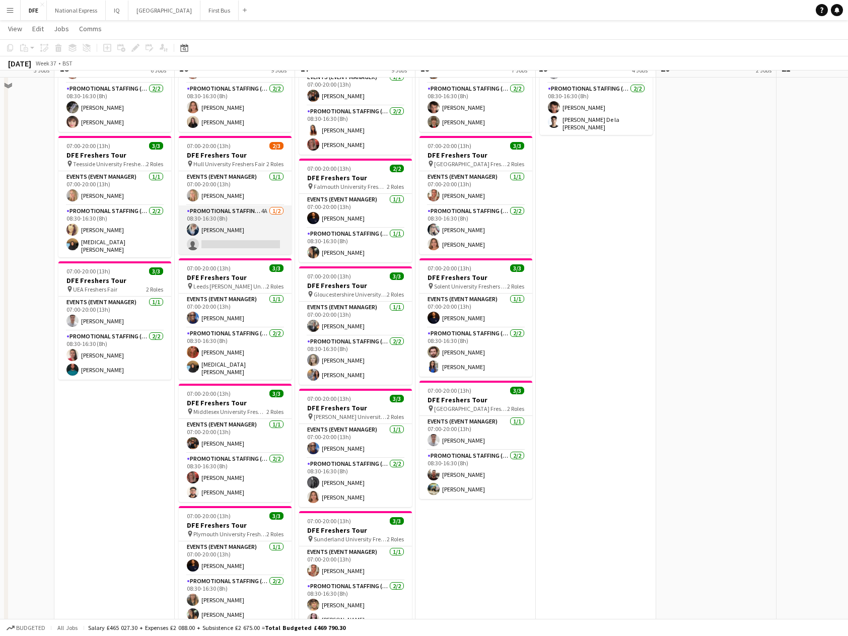
scroll to position [453, 0]
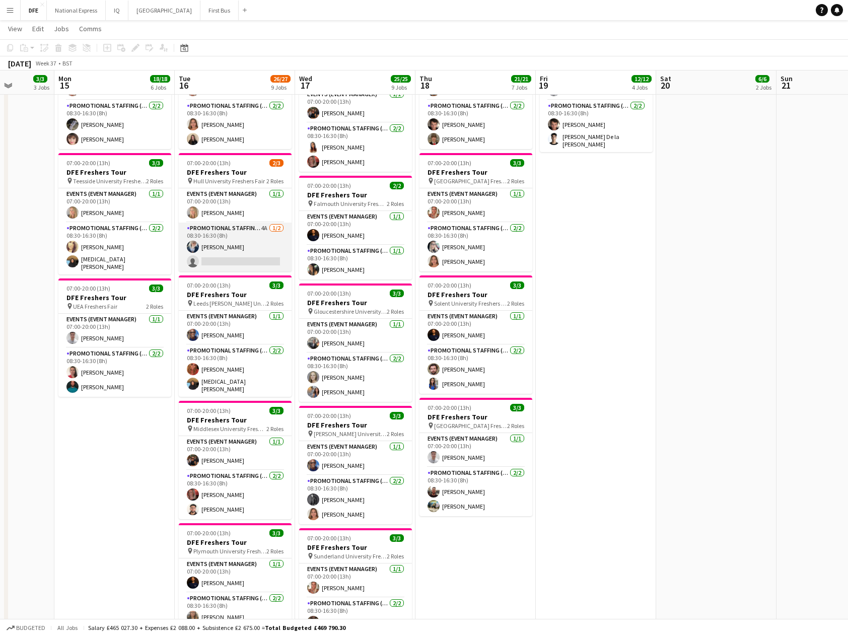
click at [254, 263] on app-card-role "Promotional Staffing (Brand Ambassadors) 4A [DATE] 08:30-16:30 (8h) [PERSON_NAM…" at bounding box center [235, 247] width 113 height 49
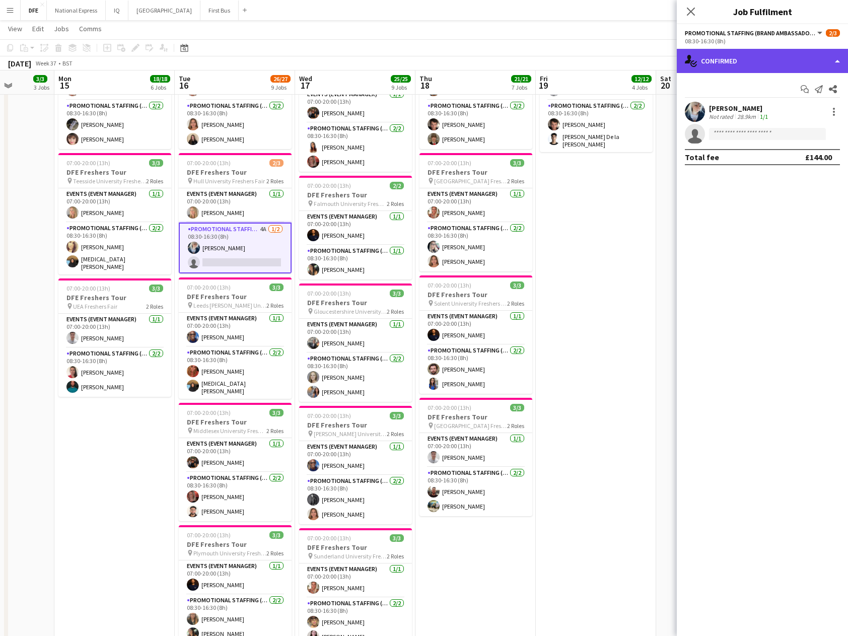
click at [782, 58] on div "single-neutral-actions-check-2 Confirmed" at bounding box center [762, 61] width 171 height 24
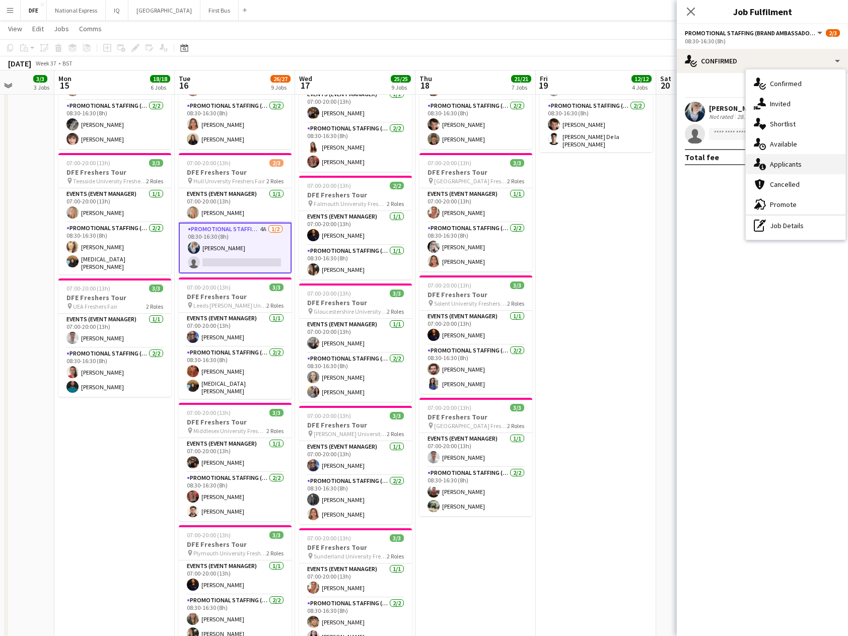
click at [798, 163] on div "single-neutral-actions-information Applicants" at bounding box center [796, 164] width 100 height 20
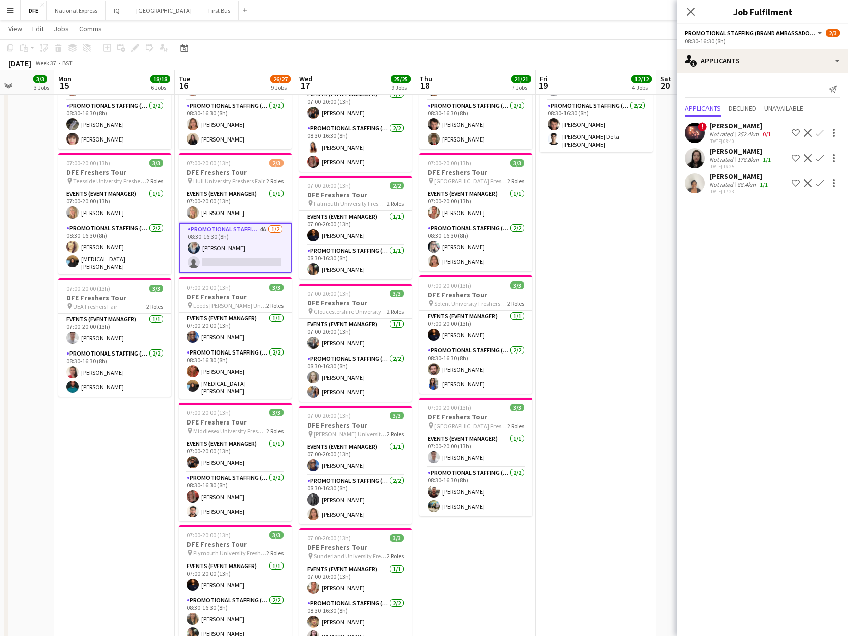
click at [733, 181] on div "Not rated" at bounding box center [722, 185] width 26 height 8
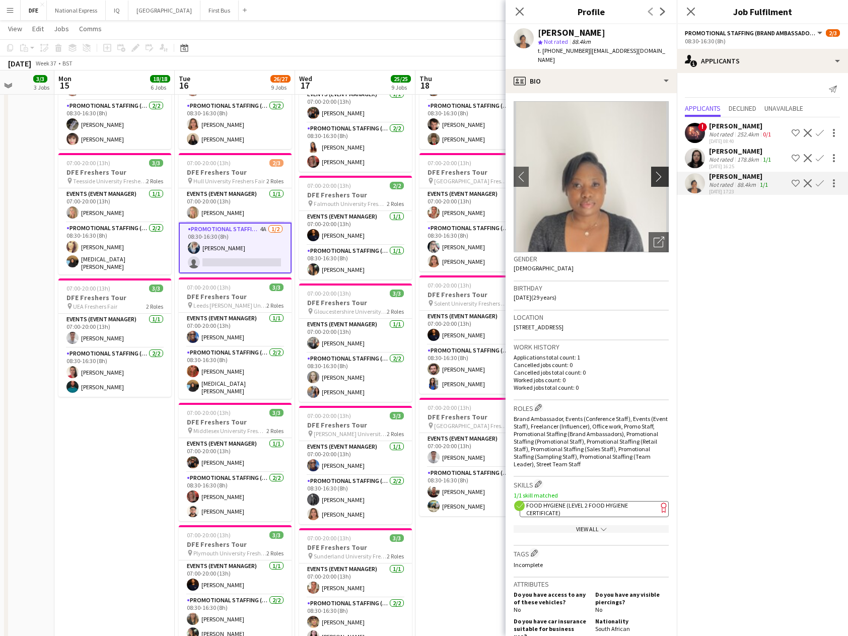
click at [654, 181] on app-icon "chevron-right" at bounding box center [662, 176] width 16 height 11
click at [658, 180] on app-icon "chevron-right" at bounding box center [662, 176] width 16 height 11
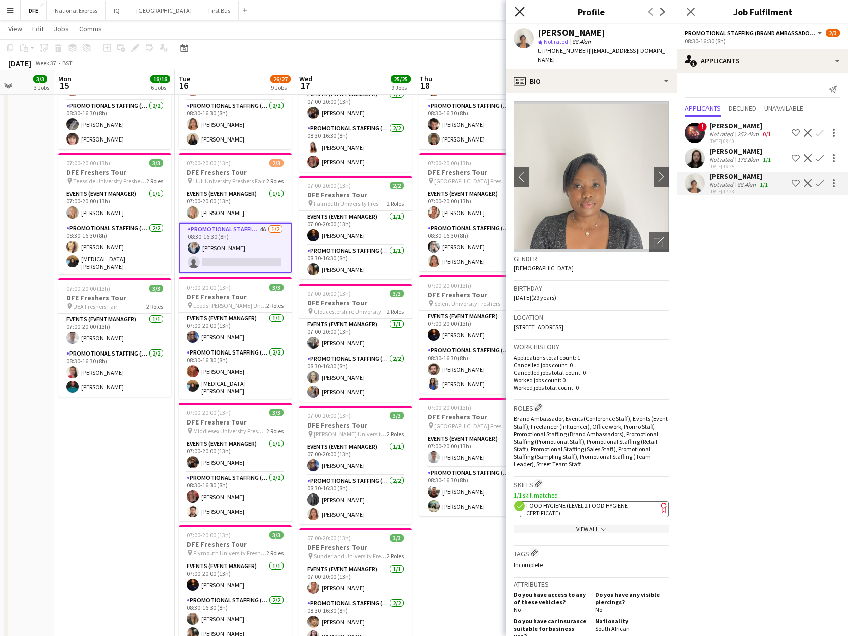
click at [522, 13] on icon "Close pop-in" at bounding box center [520, 12] width 10 height 10
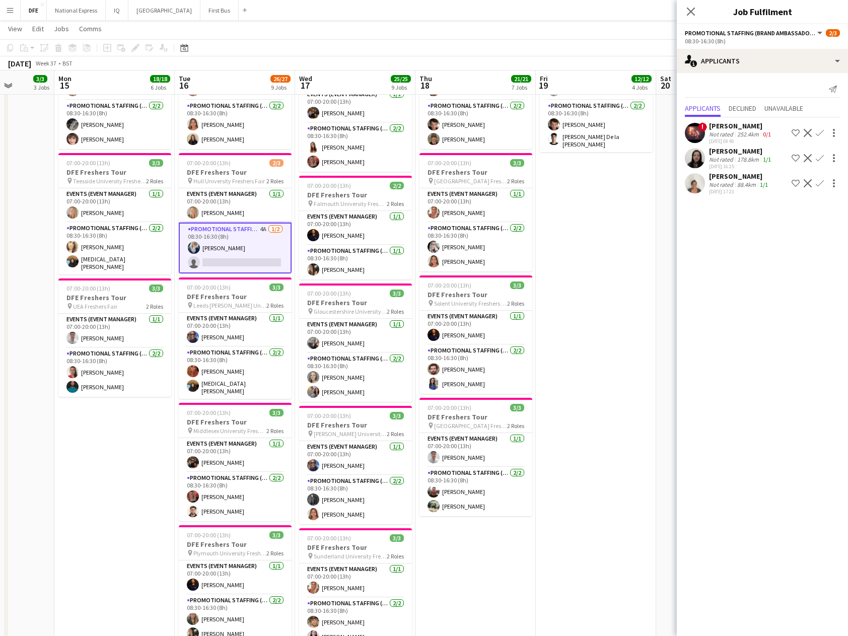
click at [690, 14] on icon "Close pop-in" at bounding box center [691, 12] width 8 height 8
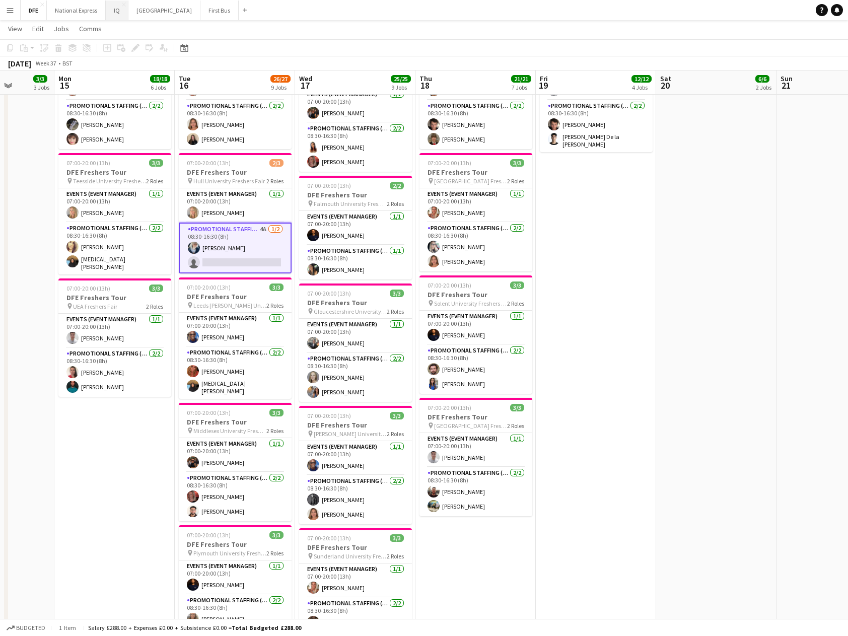
click at [121, 12] on button "IQ Close" at bounding box center [117, 11] width 23 height 20
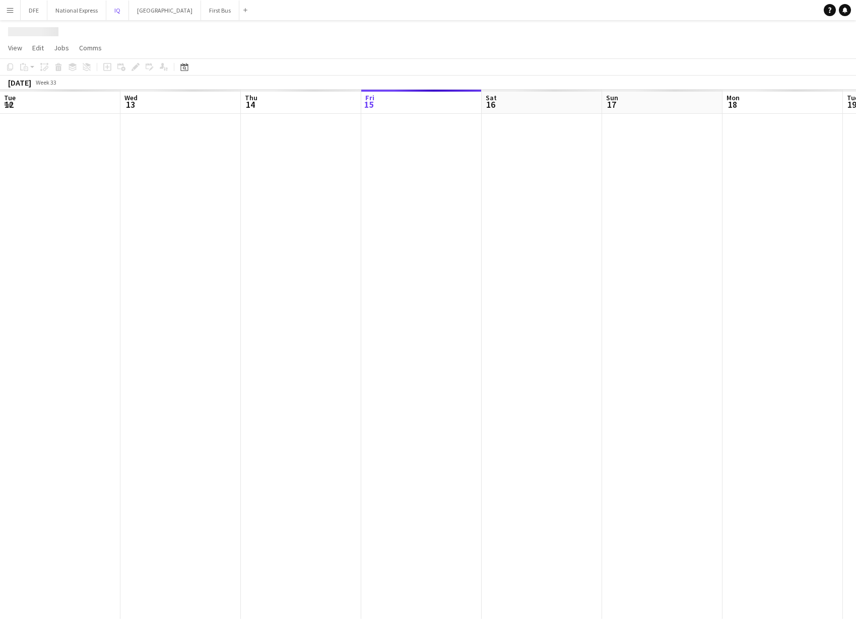
scroll to position [0, 241]
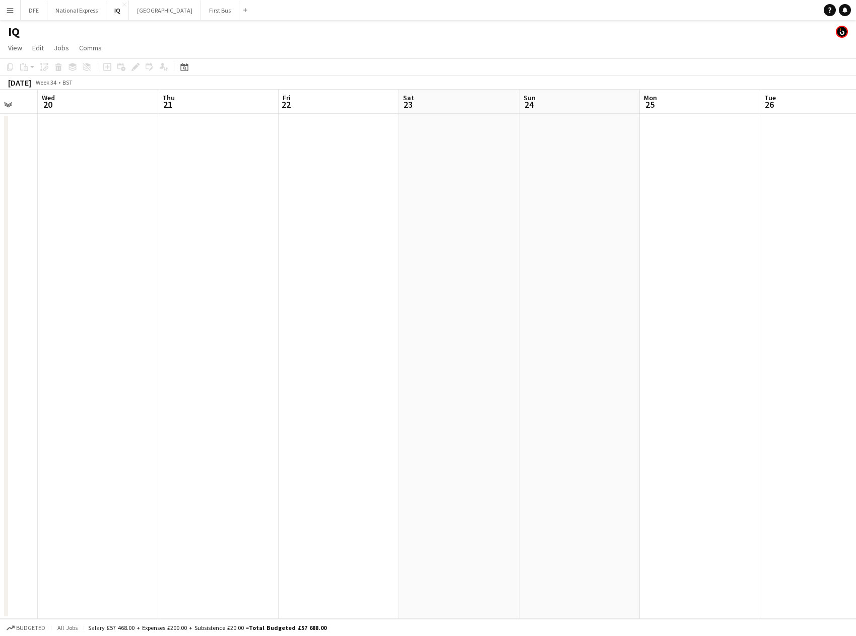
drag, startPoint x: 249, startPoint y: 163, endPoint x: 159, endPoint y: 167, distance: 90.7
click at [79, 162] on app-calendar-viewport "Sun 17 Mon 18 Tue 19 Wed 20 Thu 21 Fri 22 Sat 23 Sun 24 Mon 25 Tue 26 Wed 27 Th…" at bounding box center [428, 354] width 856 height 529
drag, startPoint x: 81, startPoint y: 222, endPoint x: 469, endPoint y: 224, distance: 387.4
click at [74, 223] on app-calendar-viewport "Fri 22 Sat 23 Sun 24 Mon 25 Tue 26 Wed 27 Thu 28 Fri 29 Sat 30 Sun 31 Mon 1 Tue…" at bounding box center [428, 354] width 856 height 529
drag, startPoint x: 739, startPoint y: 233, endPoint x: 11, endPoint y: 219, distance: 728.6
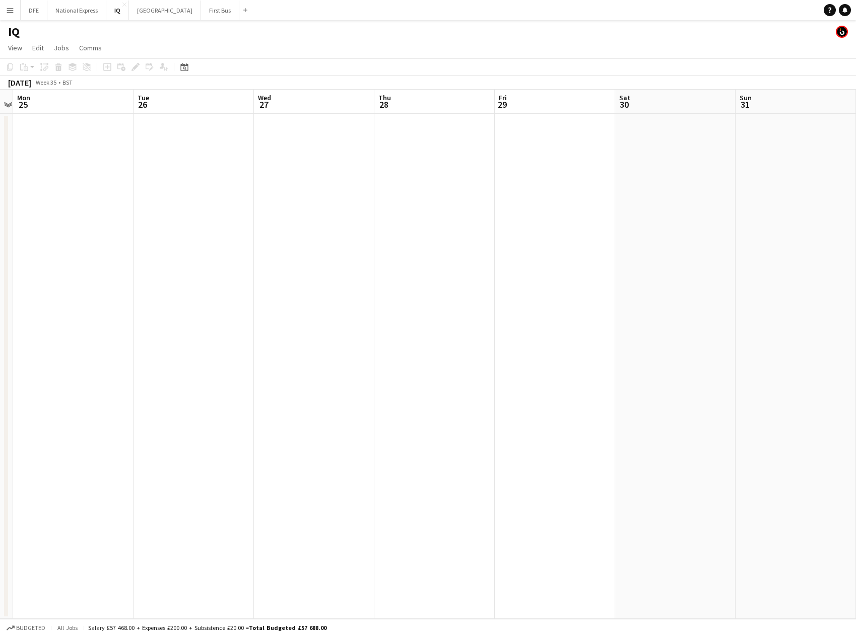
click at [0, 219] on html "Menu Boards Boards Boards All jobs Status Workforce Workforce My Workforce Recr…" at bounding box center [428, 318] width 856 height 636
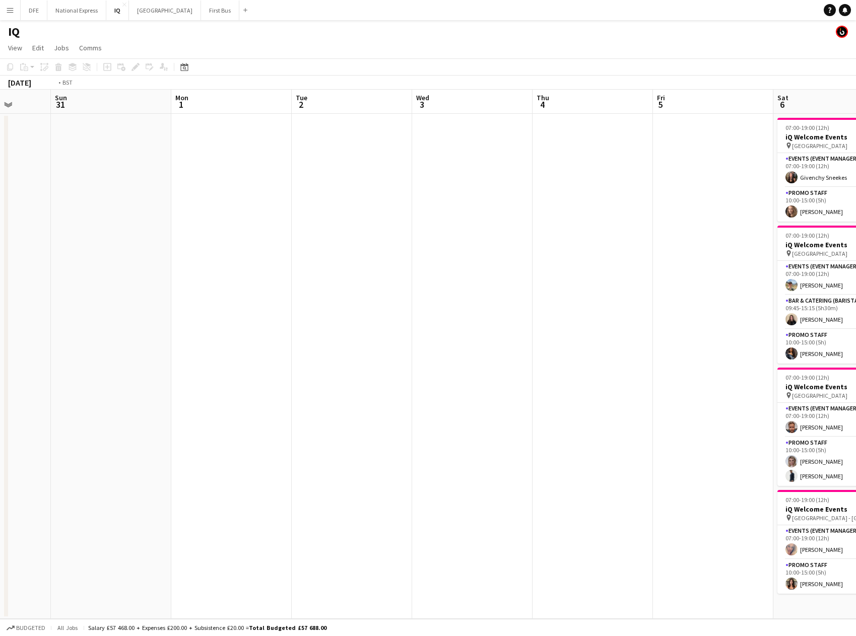
drag, startPoint x: 704, startPoint y: 220, endPoint x: 164, endPoint y: 202, distance: 540.3
click at [59, 215] on app-calendar-viewport "Thu 28 Fri 29 Sat 30 Sun 31 Mon 1 Tue 2 Wed 3 Thu 4 Fri 5 Sat 6 10/10 4 Jobs Su…" at bounding box center [428, 354] width 856 height 529
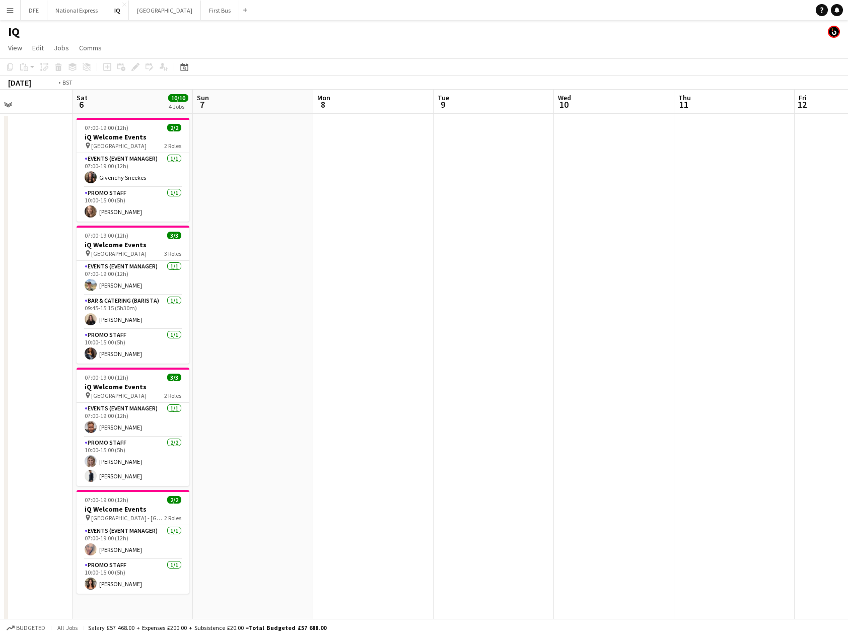
drag, startPoint x: 750, startPoint y: 213, endPoint x: 38, endPoint y: 201, distance: 711.9
click at [9, 202] on app-calendar-viewport "Wed 3 Thu 4 Fri 5 Sat 6 10/10 4 Jobs Sun 7 Mon 8 Tue 9 Wed 10 Thu 11 Fri 12 Sat…" at bounding box center [424, 401] width 848 height 622
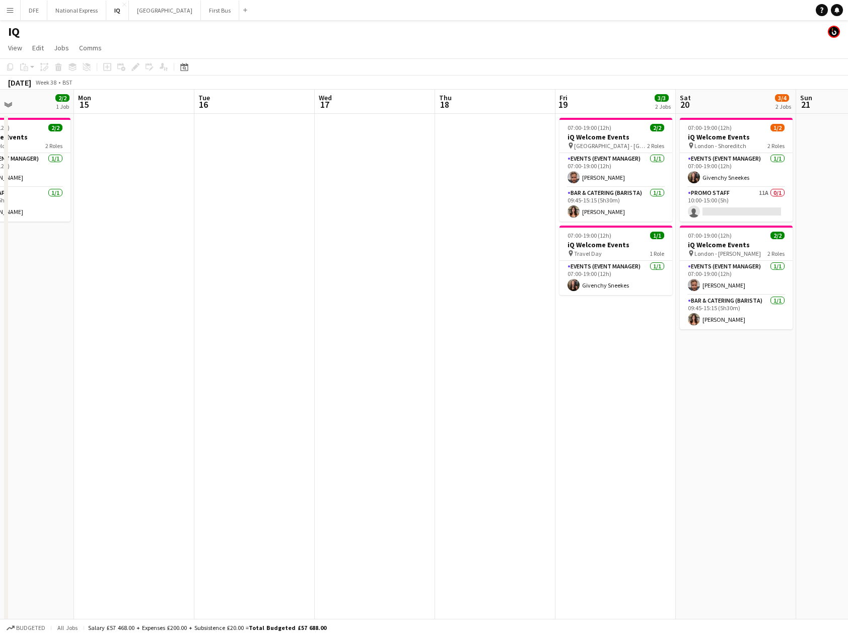
drag, startPoint x: 244, startPoint y: 224, endPoint x: 135, endPoint y: 224, distance: 109.3
click at [131, 224] on app-calendar-viewport "Fri 12 Sat 13 11/11 5 Jobs Sun 14 2/2 1 Job Mon 15 Tue 16 Wed 17 Thu 18 Fri 19 …" at bounding box center [424, 401] width 848 height 622
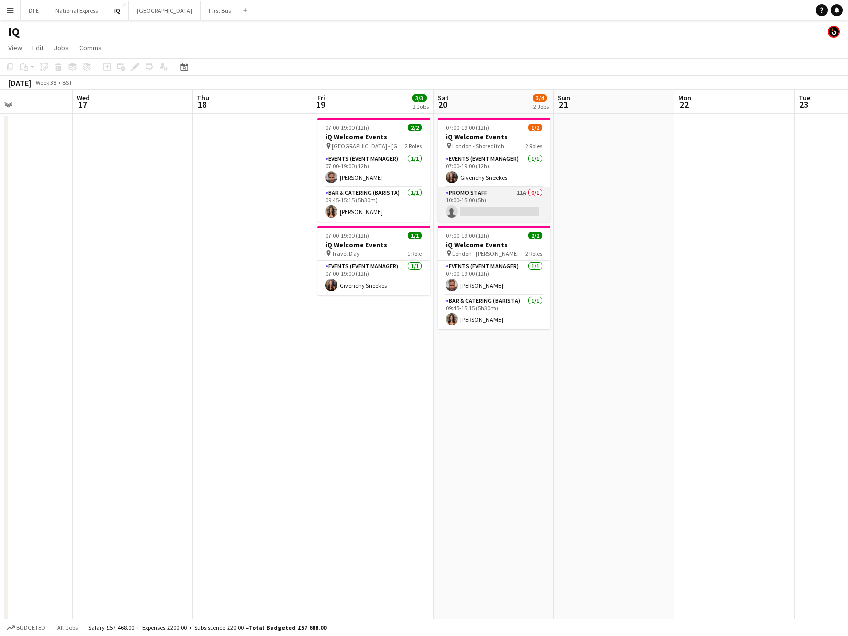
click at [522, 206] on app-card-role "Promo Staff 11A 0/1 10:00-15:00 (5h) single-neutral-actions" at bounding box center [494, 204] width 113 height 34
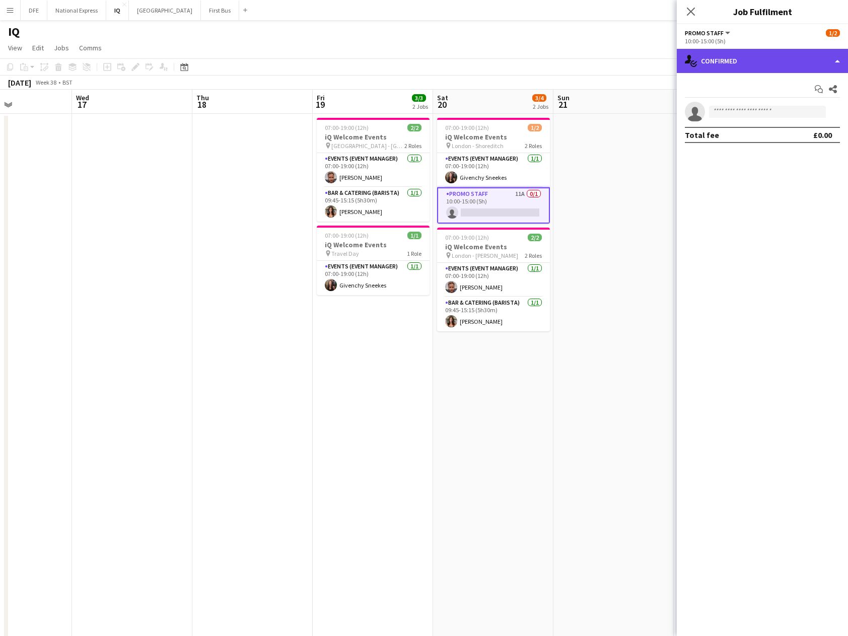
click at [725, 66] on div "single-neutral-actions-check-2 Confirmed" at bounding box center [762, 61] width 171 height 24
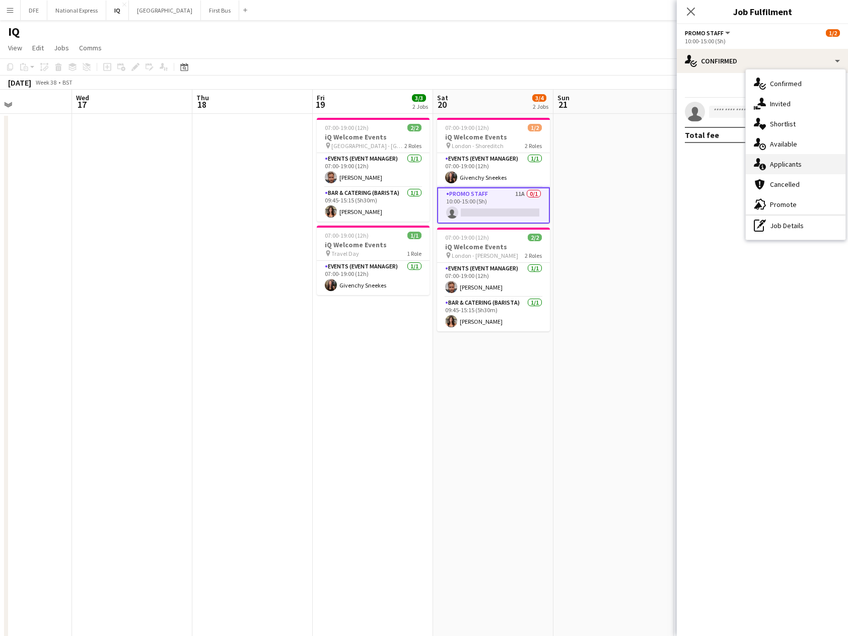
click at [785, 160] on div "single-neutral-actions-information Applicants" at bounding box center [796, 164] width 100 height 20
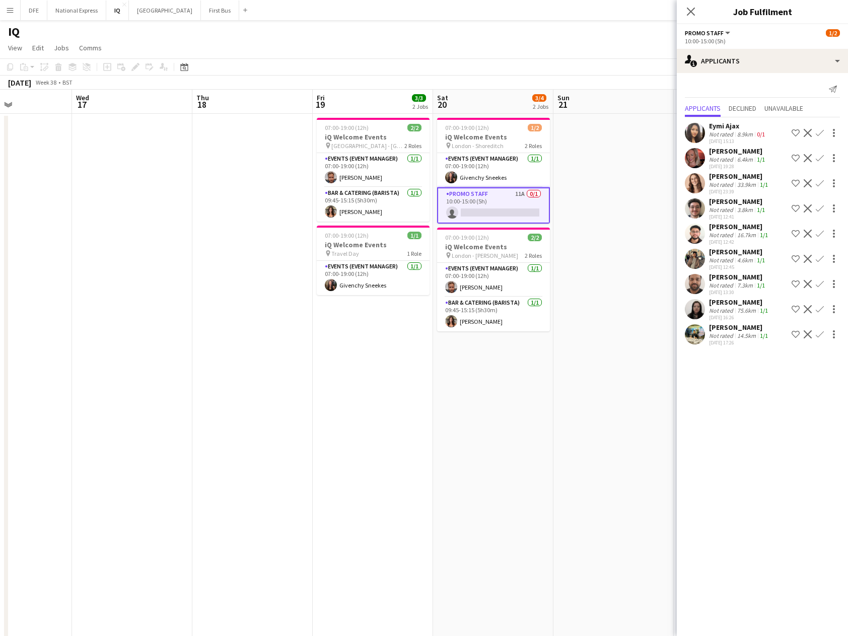
click at [715, 341] on div "[DATE] 17:26" at bounding box center [739, 343] width 61 height 7
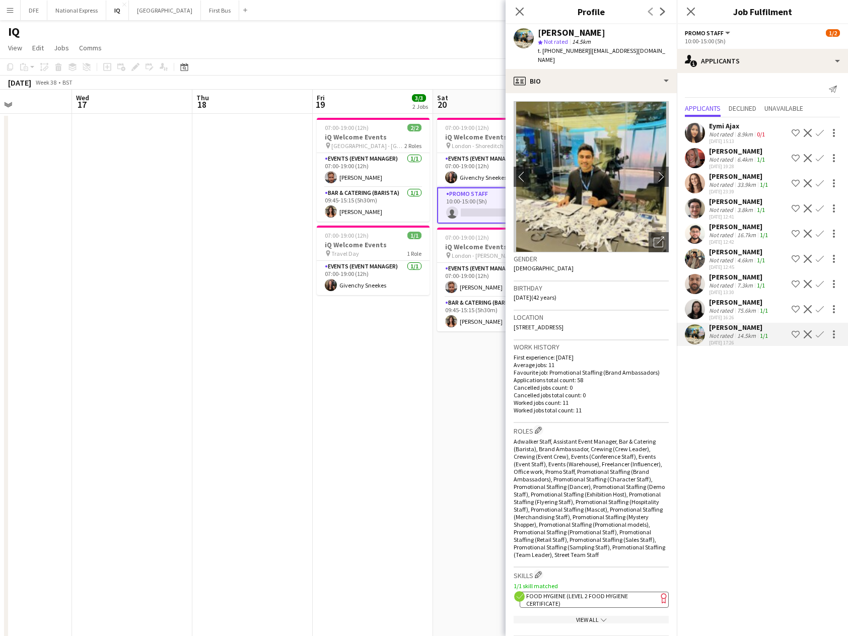
click at [821, 334] on app-icon "Confirm" at bounding box center [820, 334] width 8 height 8
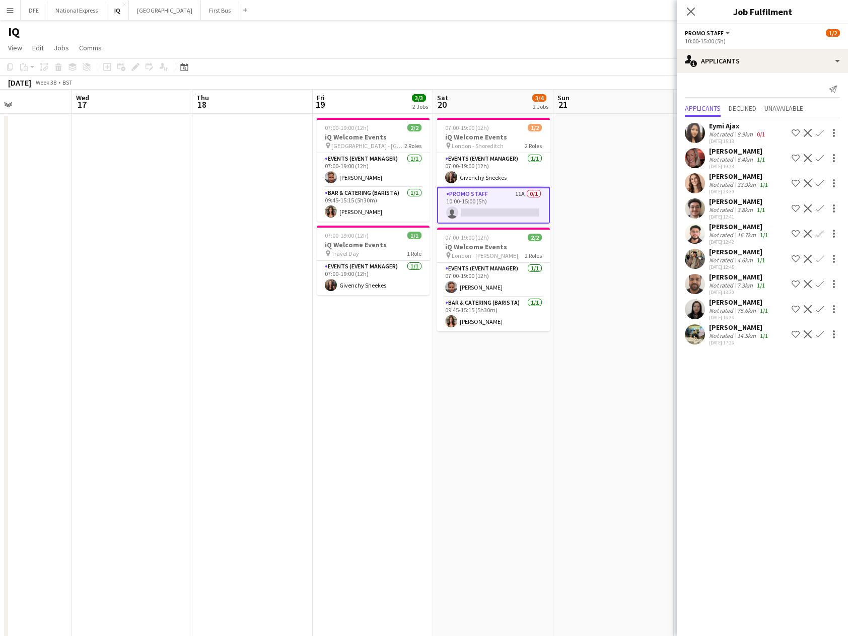
click at [820, 335] on app-icon "Confirm" at bounding box center [820, 334] width 8 height 8
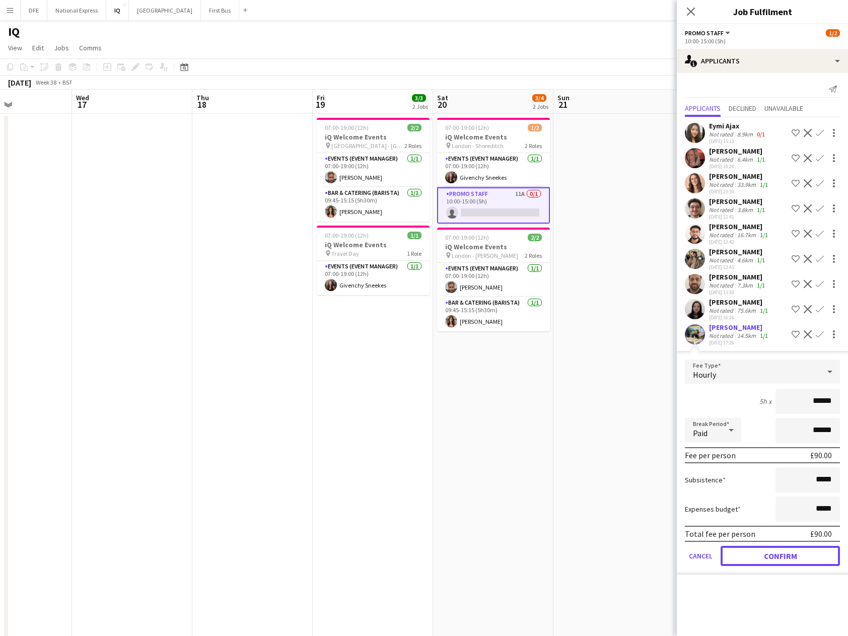
click at [775, 561] on button "Confirm" at bounding box center [780, 556] width 119 height 20
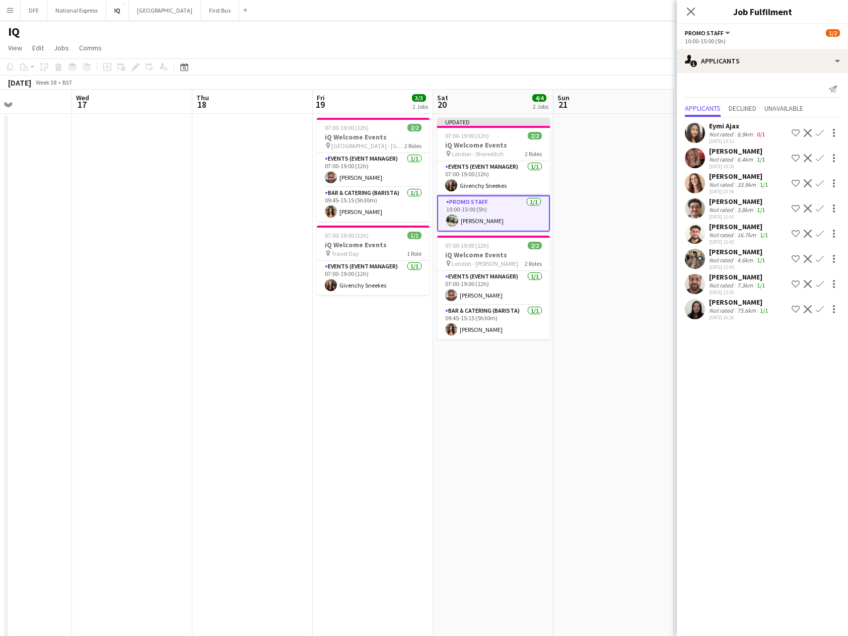
click at [457, 218] on app-user-avatar at bounding box center [452, 221] width 12 height 12
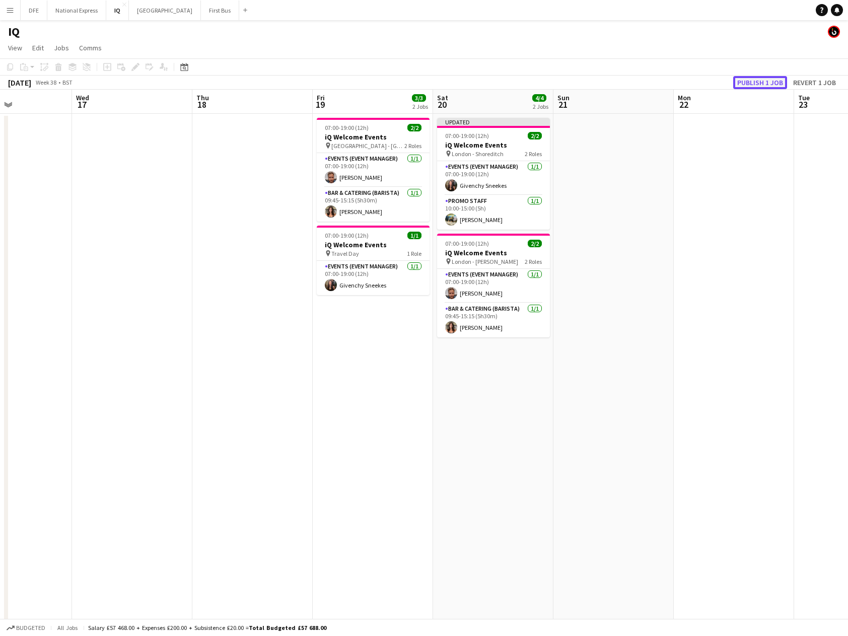
click at [765, 85] on button "Publish 1 job" at bounding box center [760, 82] width 54 height 13
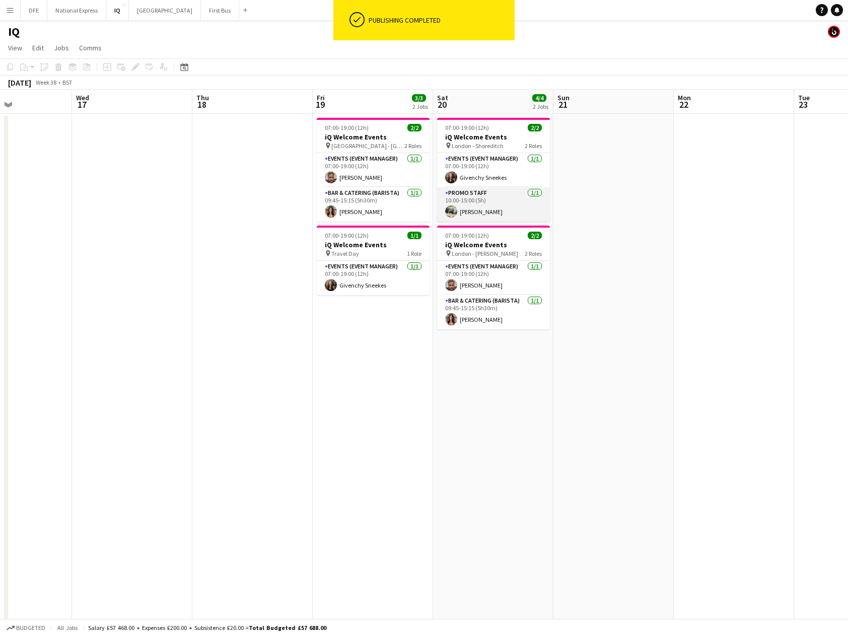
click at [481, 211] on app-card-role "Promo Staff [DATE] 10:00-15:00 (5h) [PERSON_NAME]" at bounding box center [493, 204] width 113 height 34
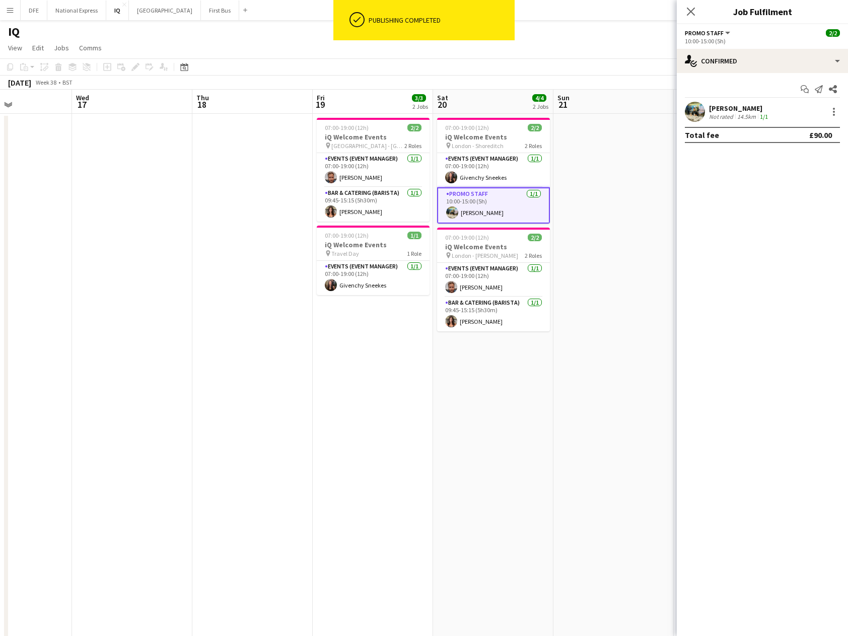
click at [720, 109] on div "[PERSON_NAME]" at bounding box center [739, 108] width 61 height 9
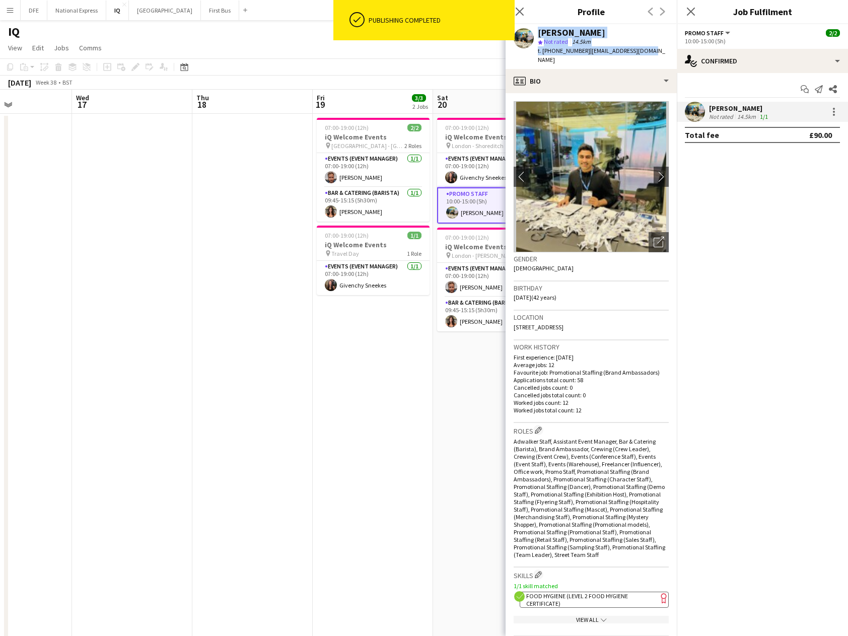
drag, startPoint x: 651, startPoint y: 49, endPoint x: 533, endPoint y: 30, distance: 118.9
click at [533, 30] on app-profile-header "[PERSON_NAME] star Not rated 14.5km t. [PHONE_NUMBER] | [EMAIL_ADDRESS][DOMAIN_…" at bounding box center [591, 46] width 171 height 45
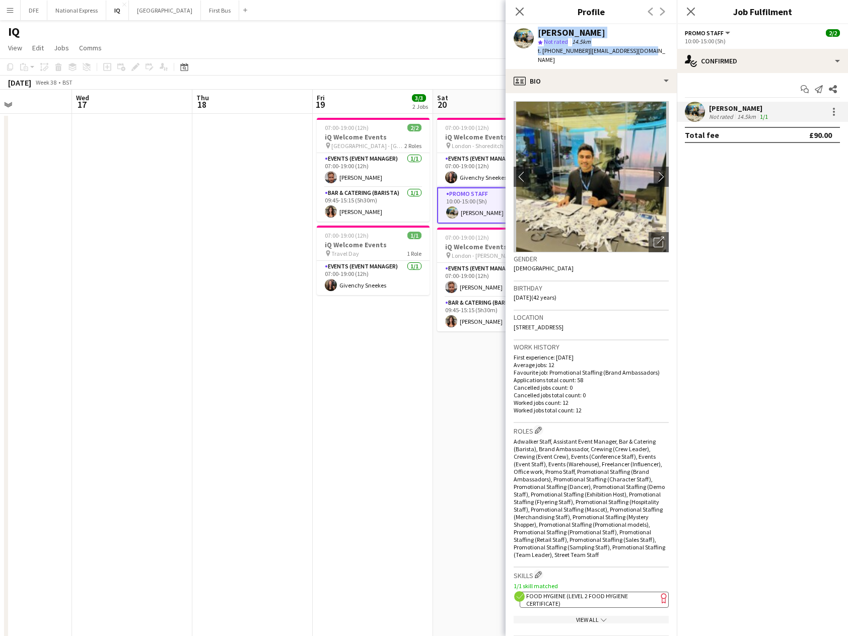
copy div "[PERSON_NAME] star Not rated 14.5km t. [PHONE_NUMBER] | [EMAIL_ADDRESS][DOMAIN_…"
click at [525, 7] on app-icon "Close pop-in" at bounding box center [520, 12] width 15 height 15
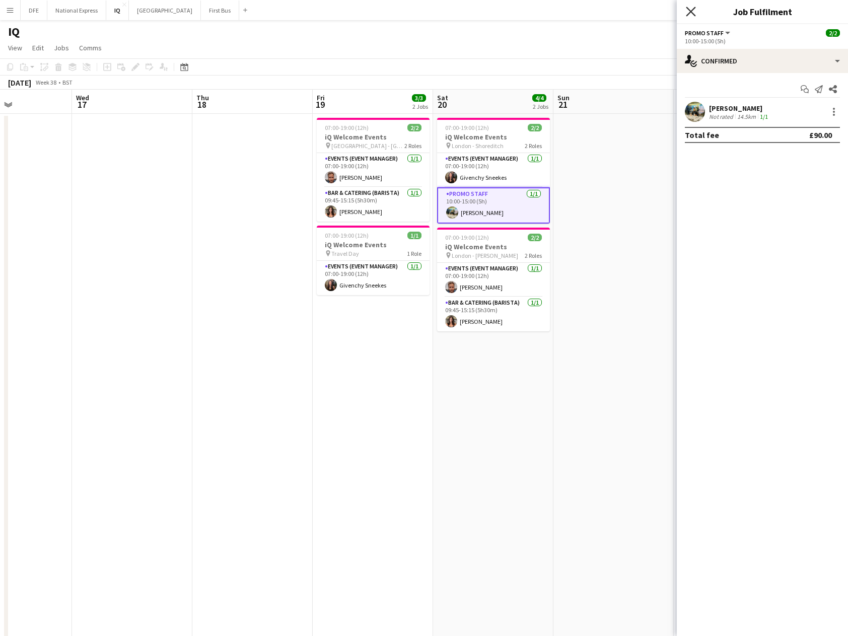
click at [694, 10] on icon "Close pop-in" at bounding box center [691, 12] width 10 height 10
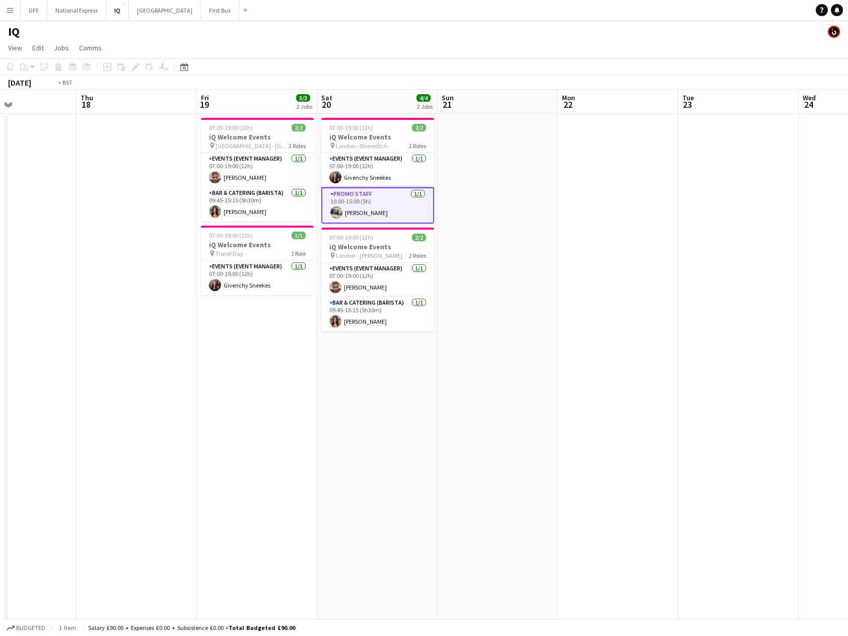
drag, startPoint x: 773, startPoint y: 157, endPoint x: 91, endPoint y: 171, distance: 681.7
click at [59, 168] on app-calendar-viewport "Sun 14 2/2 1 Job Mon 15 Tue 16 Wed 17 Thu 18 Fri 19 3/3 2 Jobs Sat 20 4/4 2 Job…" at bounding box center [424, 401] width 848 height 622
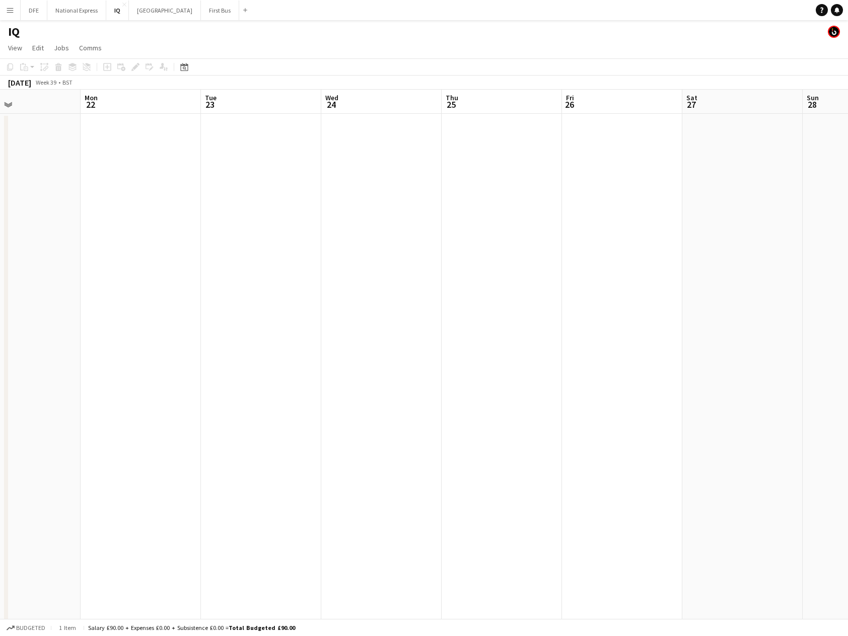
drag, startPoint x: 788, startPoint y: 203, endPoint x: -67, endPoint y: 225, distance: 855.7
click at [0, 225] on html "Menu Boards Boards Boards All jobs Status Workforce Workforce My Workforce Recr…" at bounding box center [424, 364] width 848 height 728
drag, startPoint x: 184, startPoint y: 209, endPoint x: 652, endPoint y: 180, distance: 468.3
click at [829, 220] on app-calendar-viewport "Wed 24 Thu 25 Fri 26 Sat 27 Sun 28 Mon 29 Tue 30 Wed 1 Thu 2 Fri 3 Sat 4 Sun 5 …" at bounding box center [424, 401] width 848 height 622
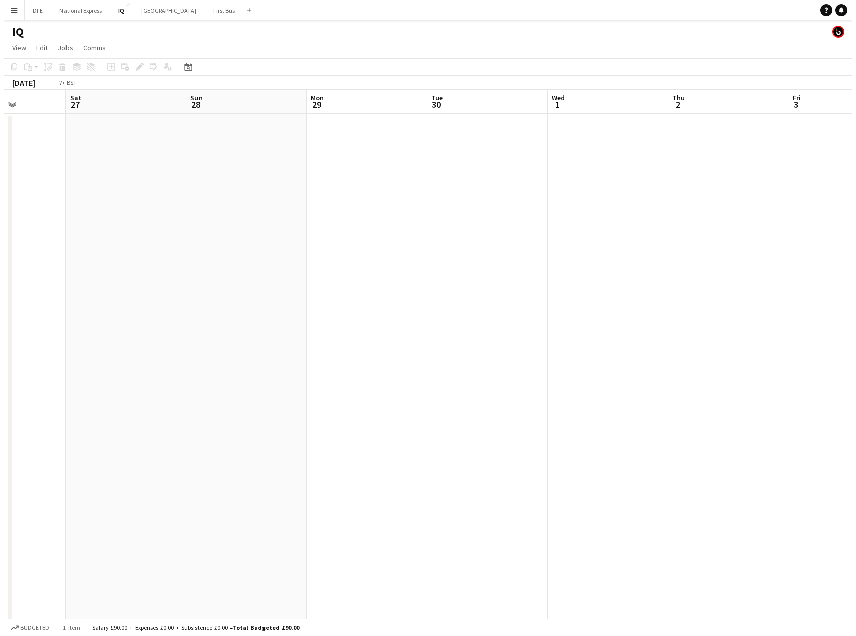
scroll to position [0, 260]
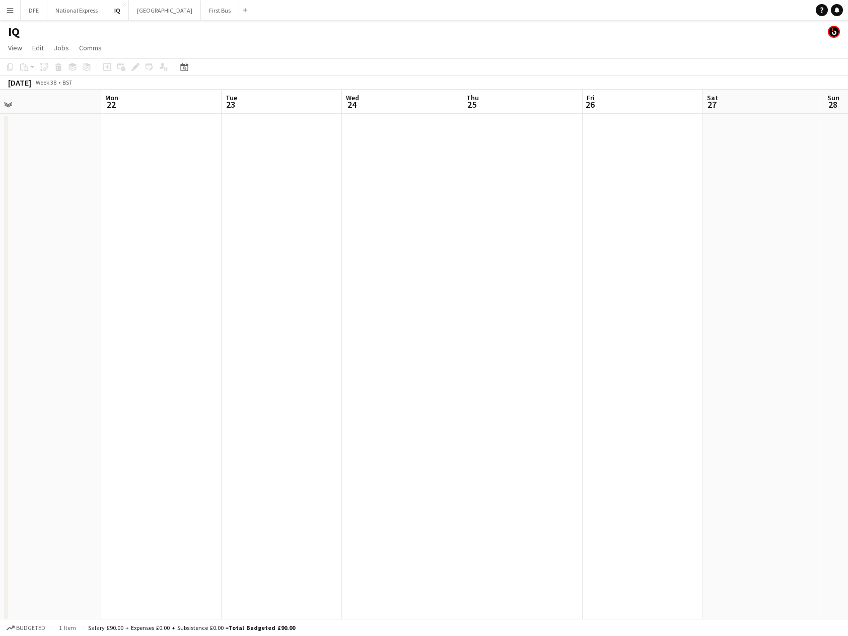
click at [16, 11] on button "Menu" at bounding box center [10, 10] width 20 height 20
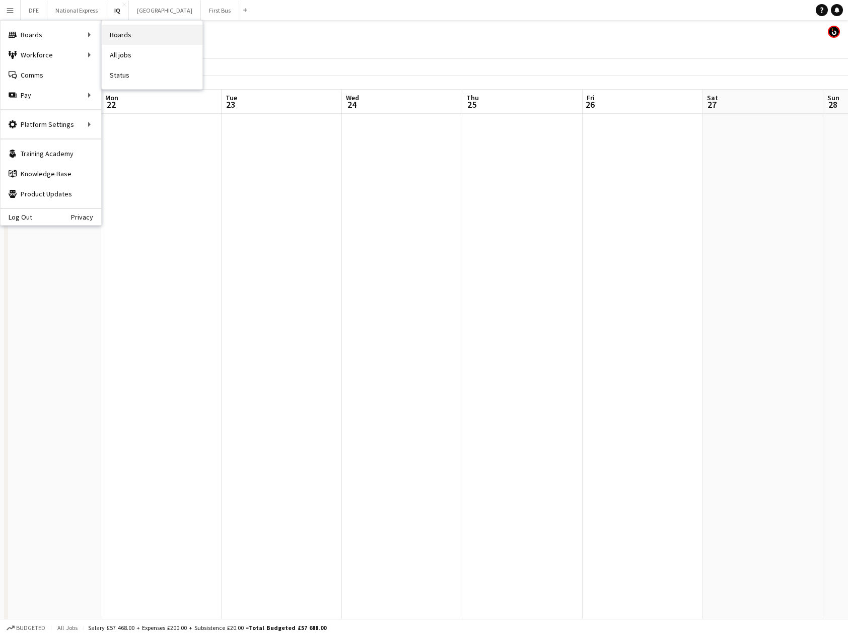
click at [156, 36] on link "Boards" at bounding box center [152, 35] width 101 height 20
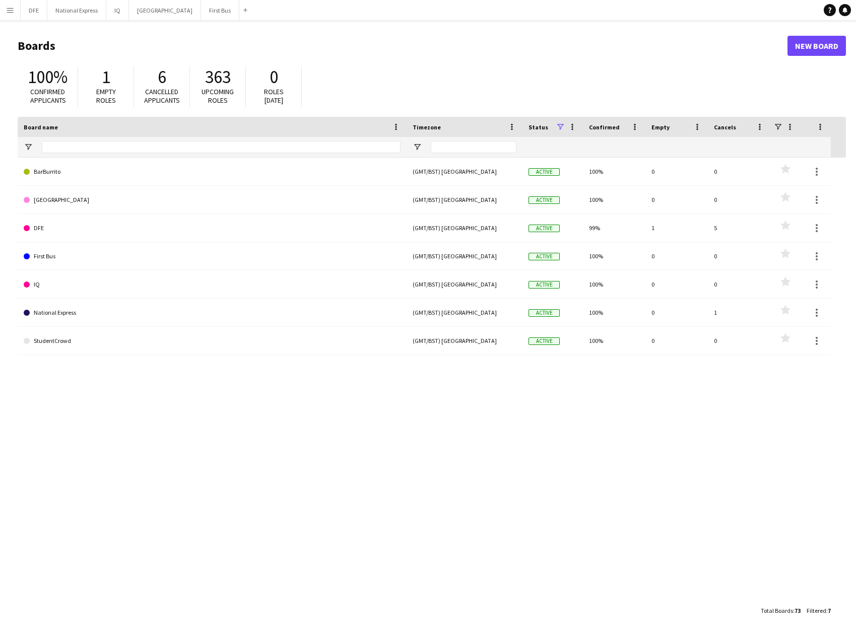
drag, startPoint x: 454, startPoint y: 64, endPoint x: 448, endPoint y: 70, distance: 8.2
click at [455, 67] on div "100% Confirmed applicants 1 Empty roles 6 Cancelled applicants 363 Upcoming rol…" at bounding box center [432, 88] width 828 height 55
